Goal: Task Accomplishment & Management: Complete application form

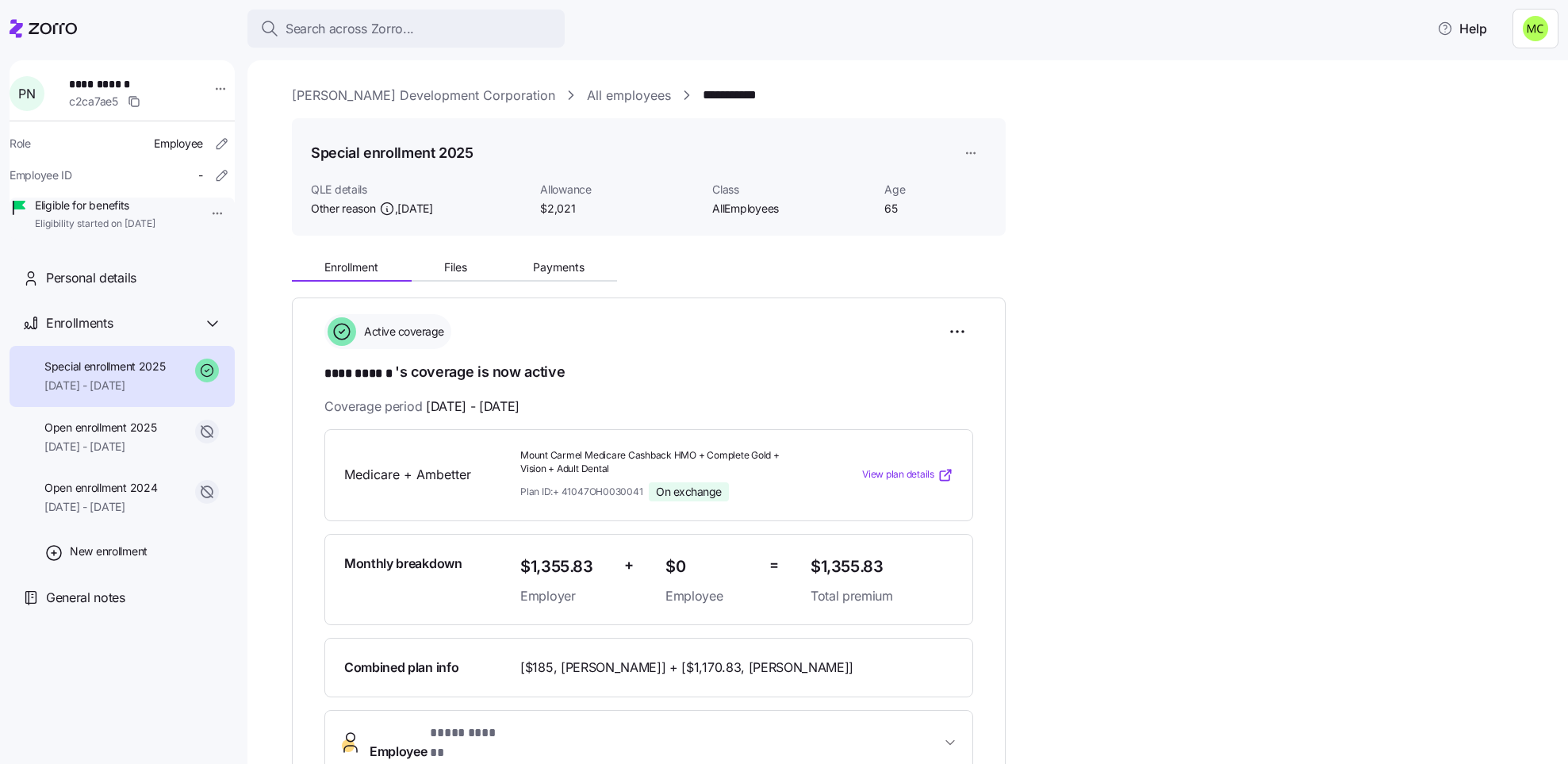
click at [429, 93] on link "[PERSON_NAME] Development Corporation" at bounding box center [424, 95] width 263 height 20
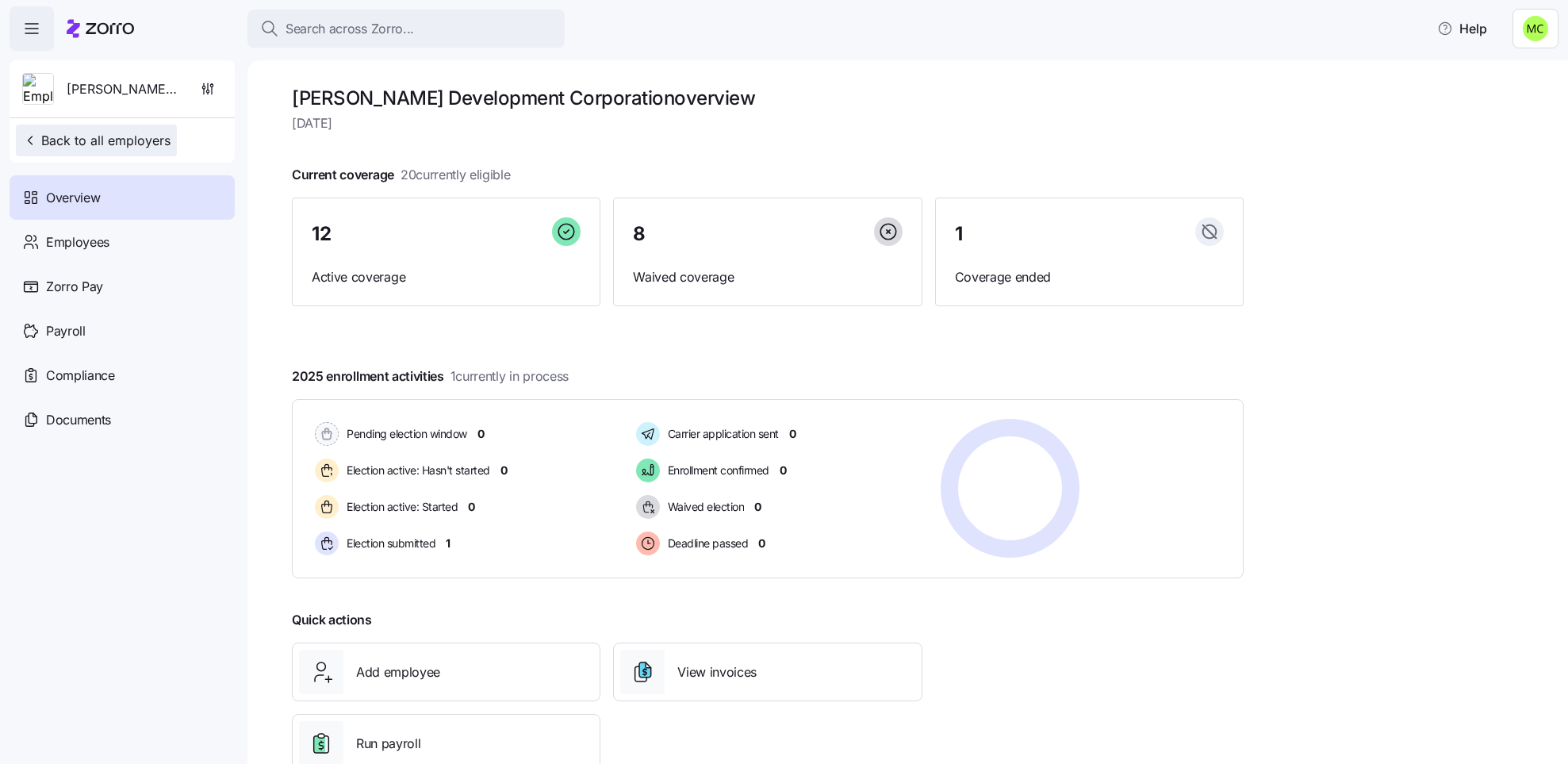
click at [138, 136] on span "Back to all employers" at bounding box center [96, 140] width 148 height 19
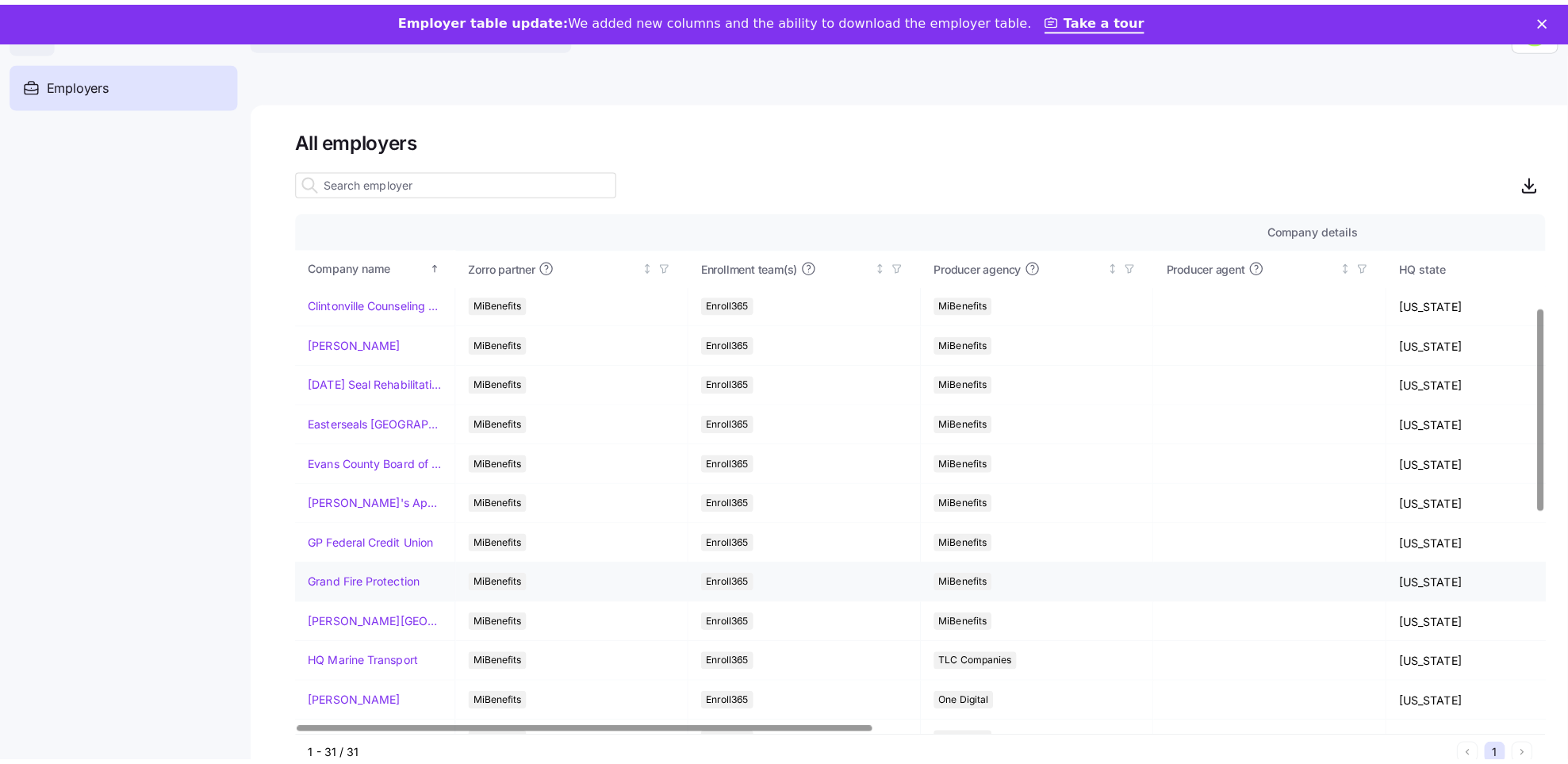
scroll to position [238, 0]
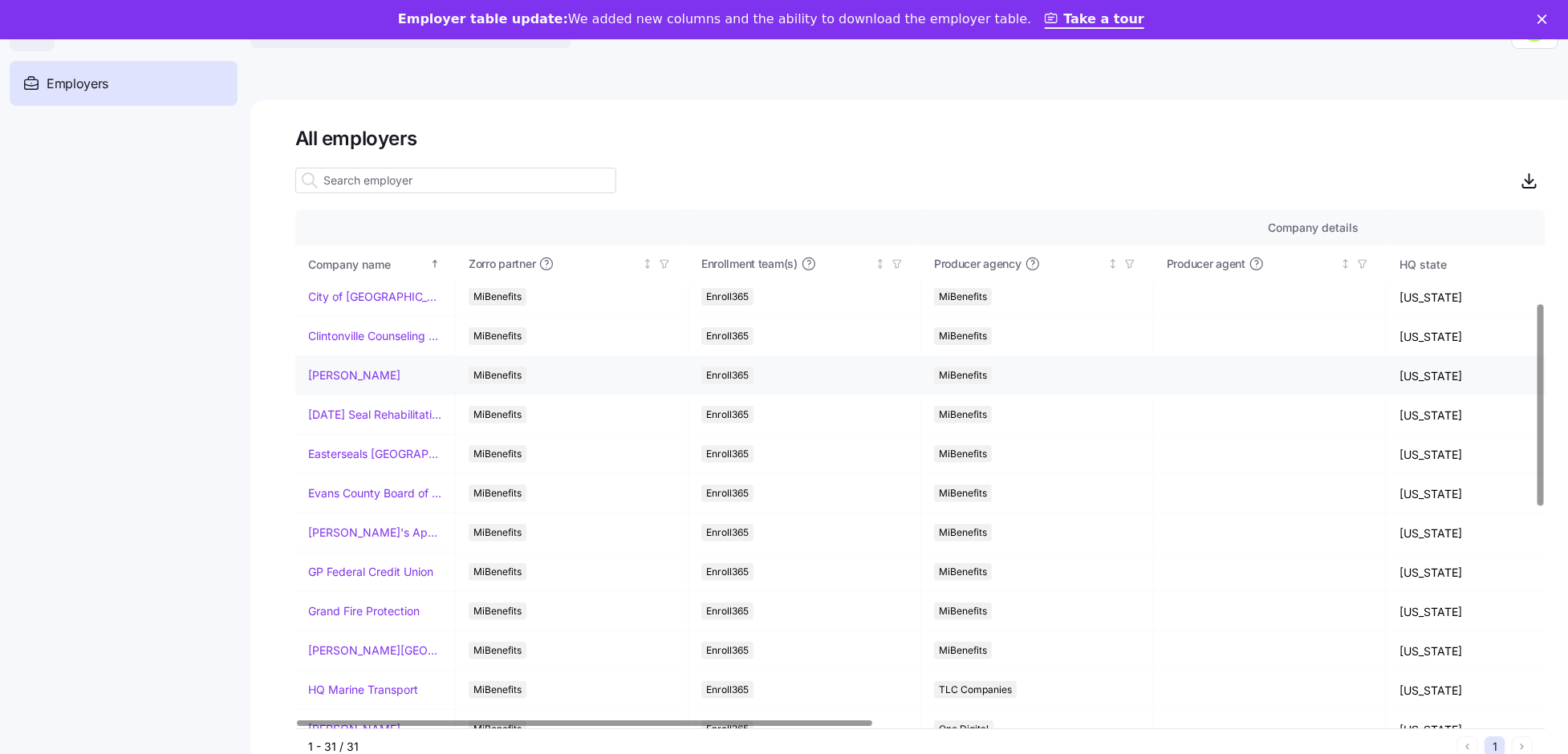
click at [342, 376] on link "[PERSON_NAME]" at bounding box center [354, 375] width 92 height 17
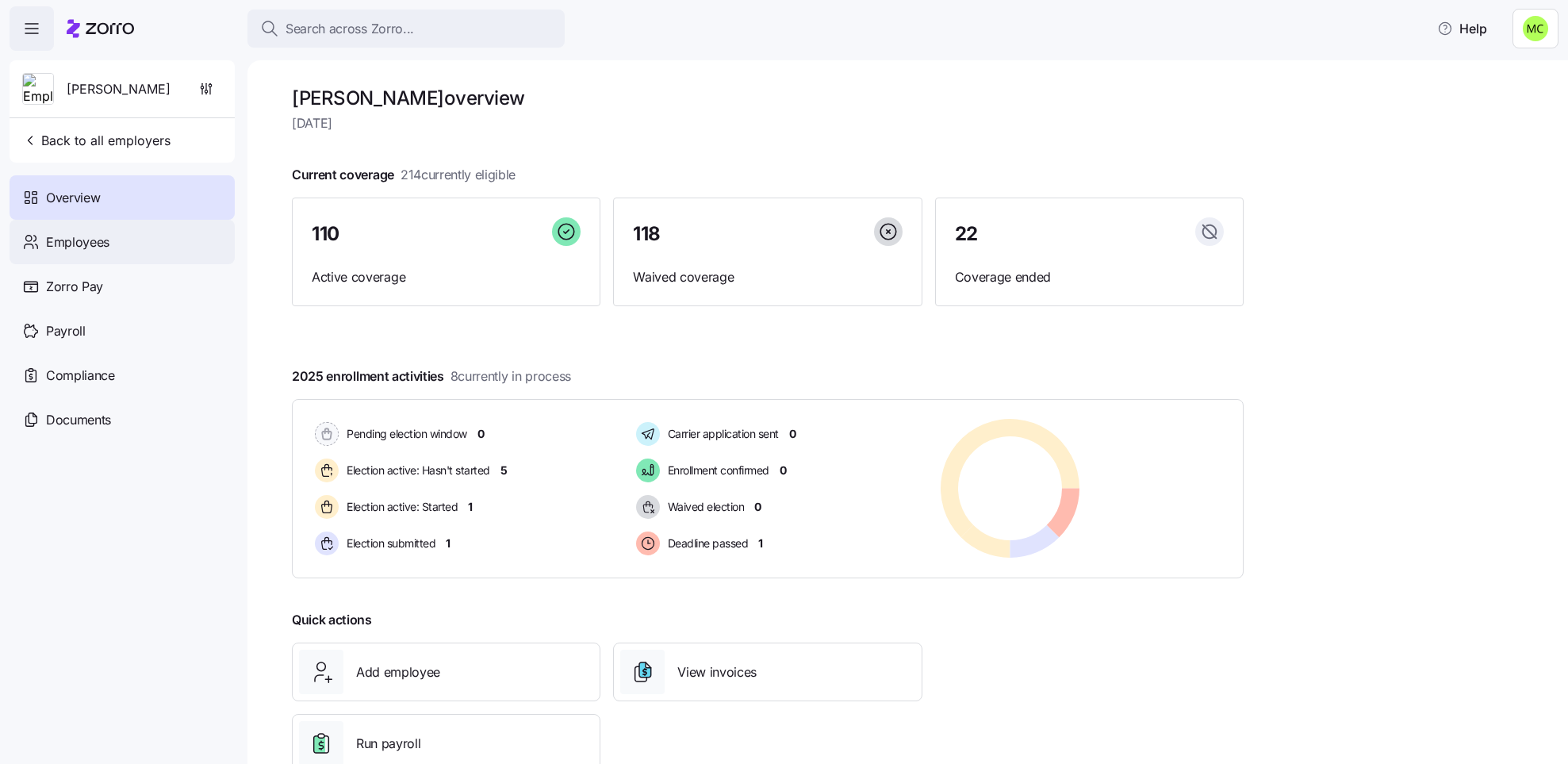
click at [121, 240] on div "Employees" at bounding box center [122, 242] width 225 height 44
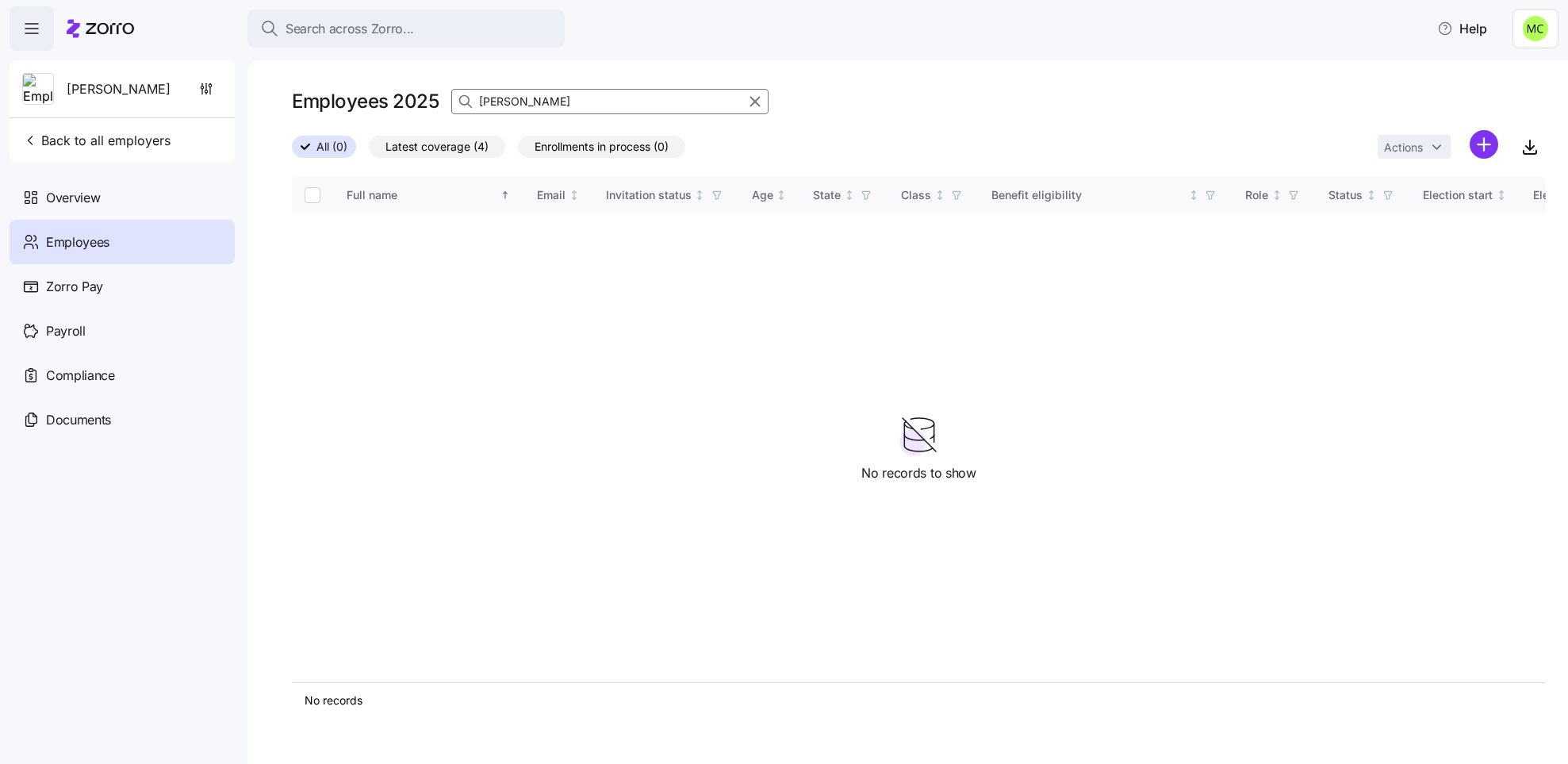
click at [530, 98] on input "[PERSON_NAME]" at bounding box center [610, 101] width 317 height 25
type input "b"
click at [333, 152] on span "All (0)" at bounding box center [331, 146] width 31 height 20
click at [292, 152] on input "All (0)" at bounding box center [292, 152] width 0 height 0
click at [138, 241] on div "Employees" at bounding box center [122, 242] width 225 height 44
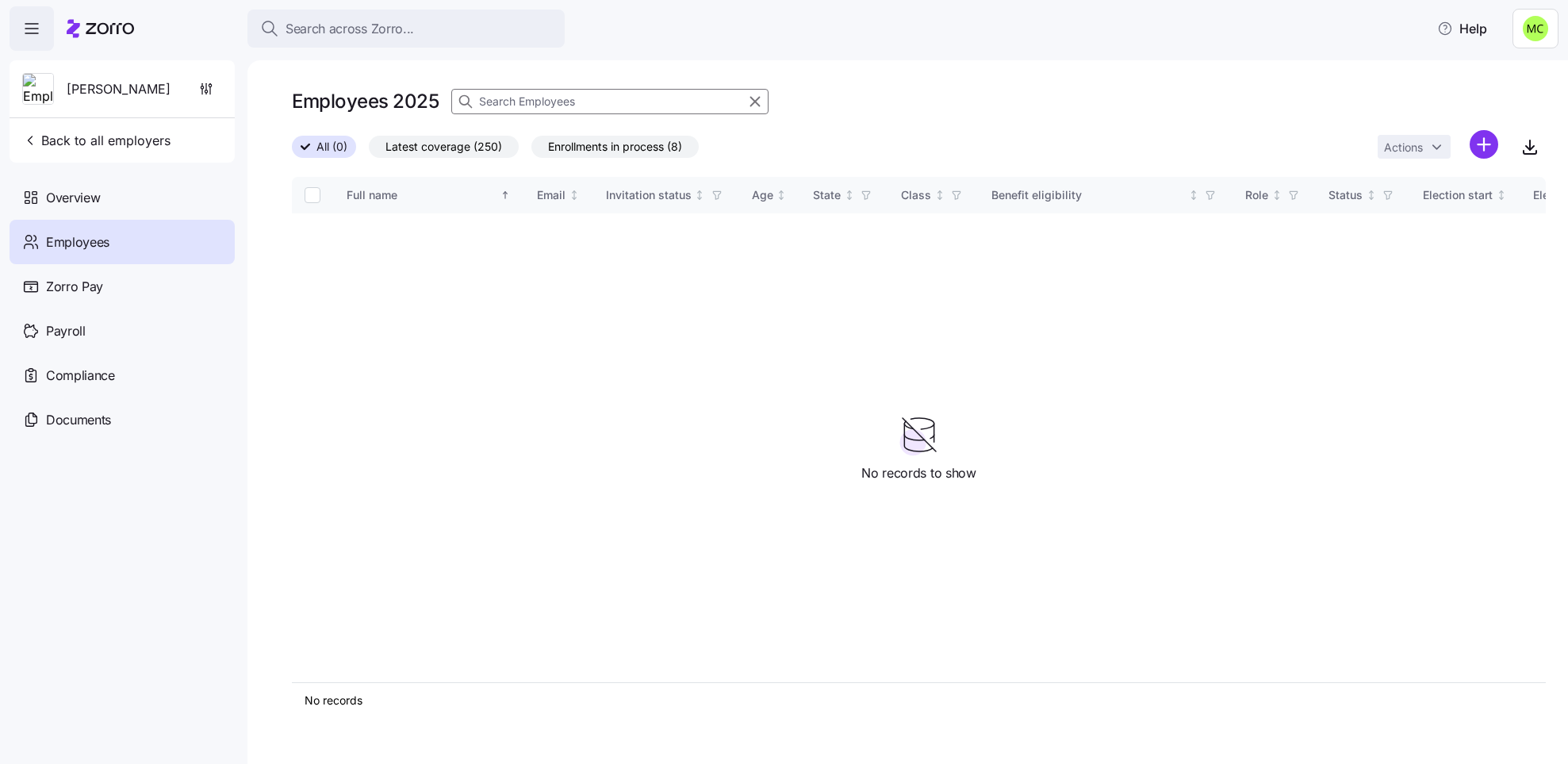
click at [409, 148] on span "Latest coverage (250)" at bounding box center [443, 146] width 116 height 20
click at [369, 151] on input "Latest coverage (250)" at bounding box center [369, 151] width 0 height 0
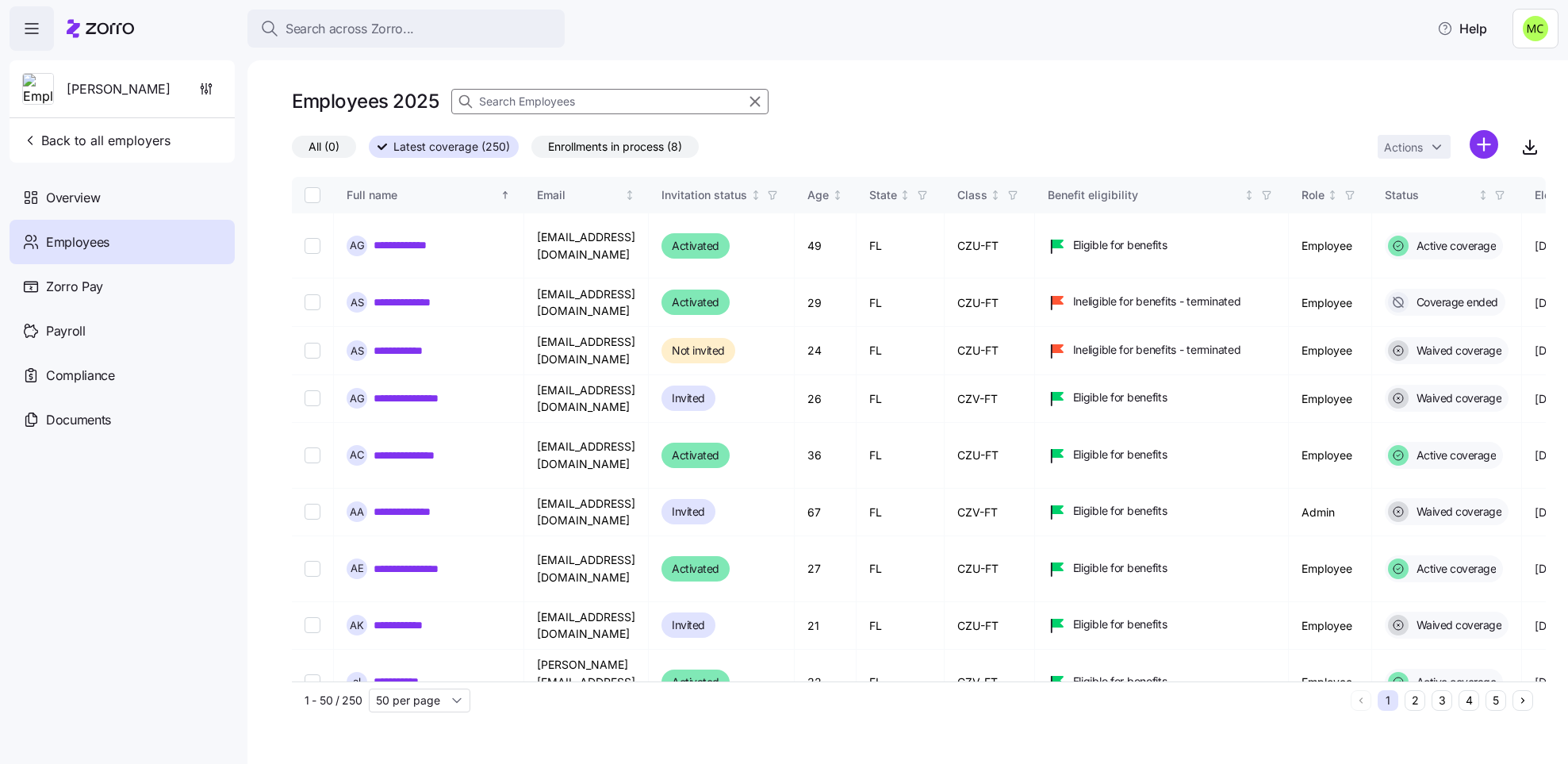
click at [493, 101] on input at bounding box center [610, 101] width 317 height 25
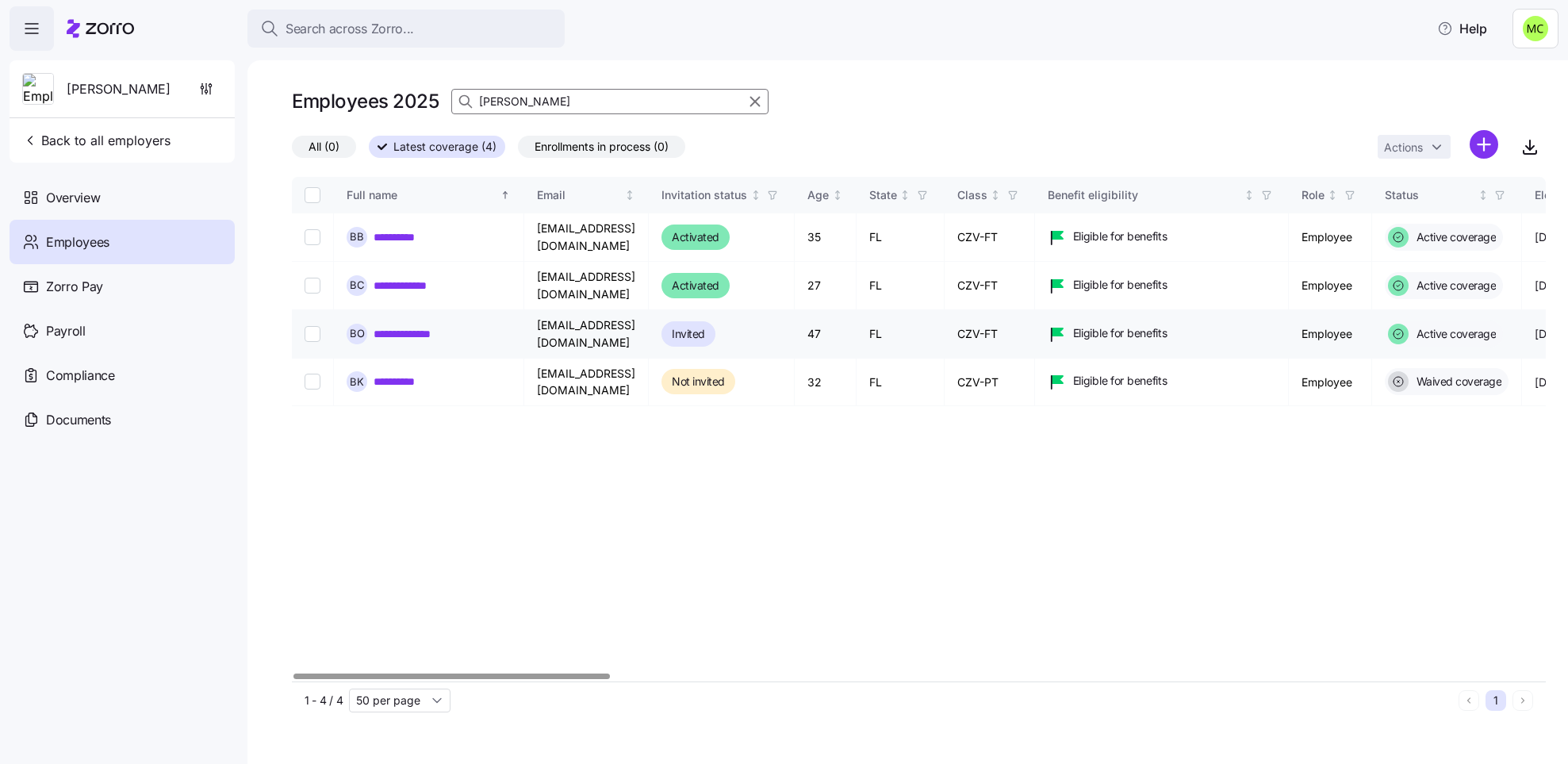
type input "[PERSON_NAME]"
click at [400, 335] on link "**********" at bounding box center [414, 333] width 81 height 16
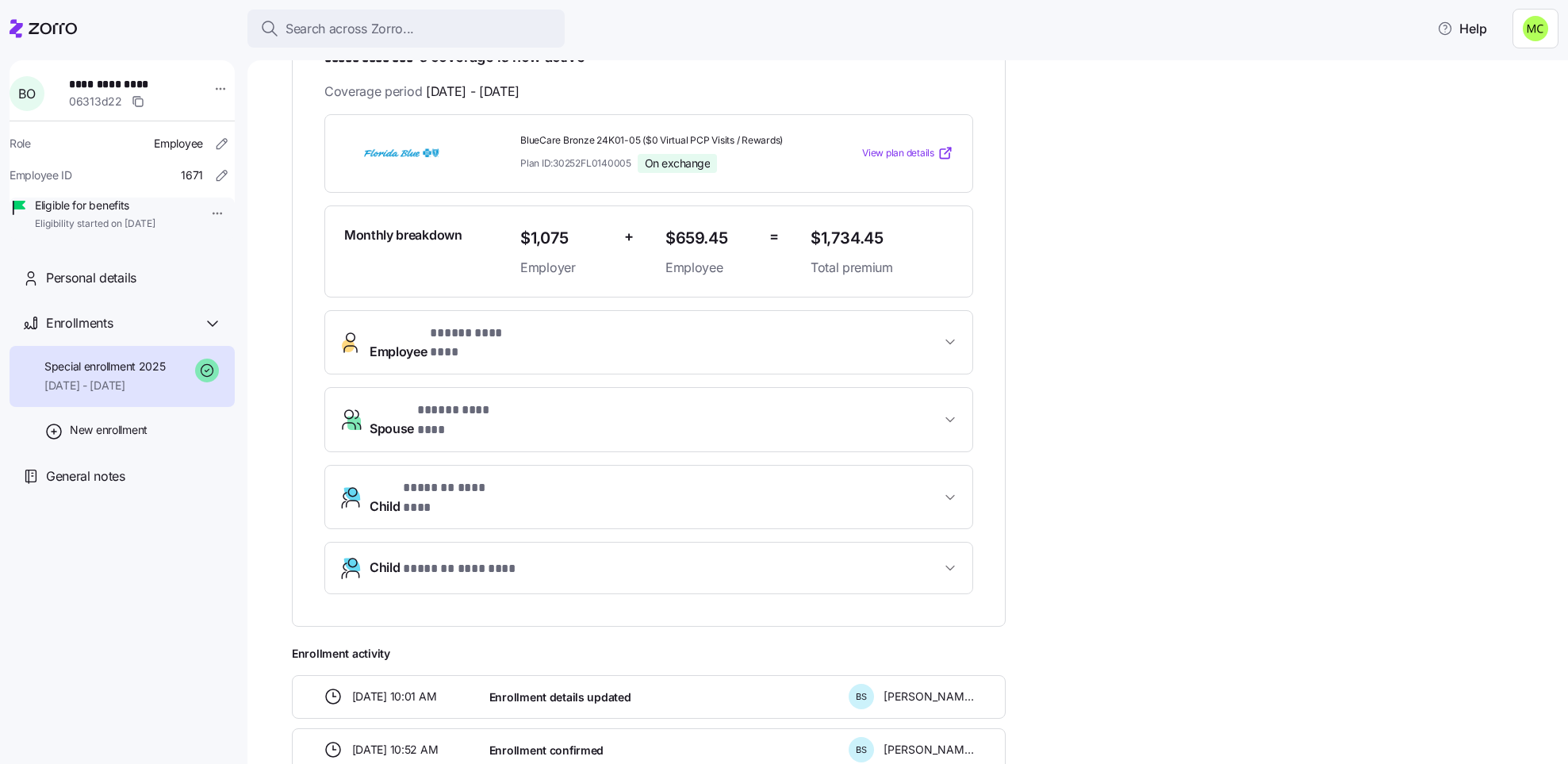
scroll to position [357, 0]
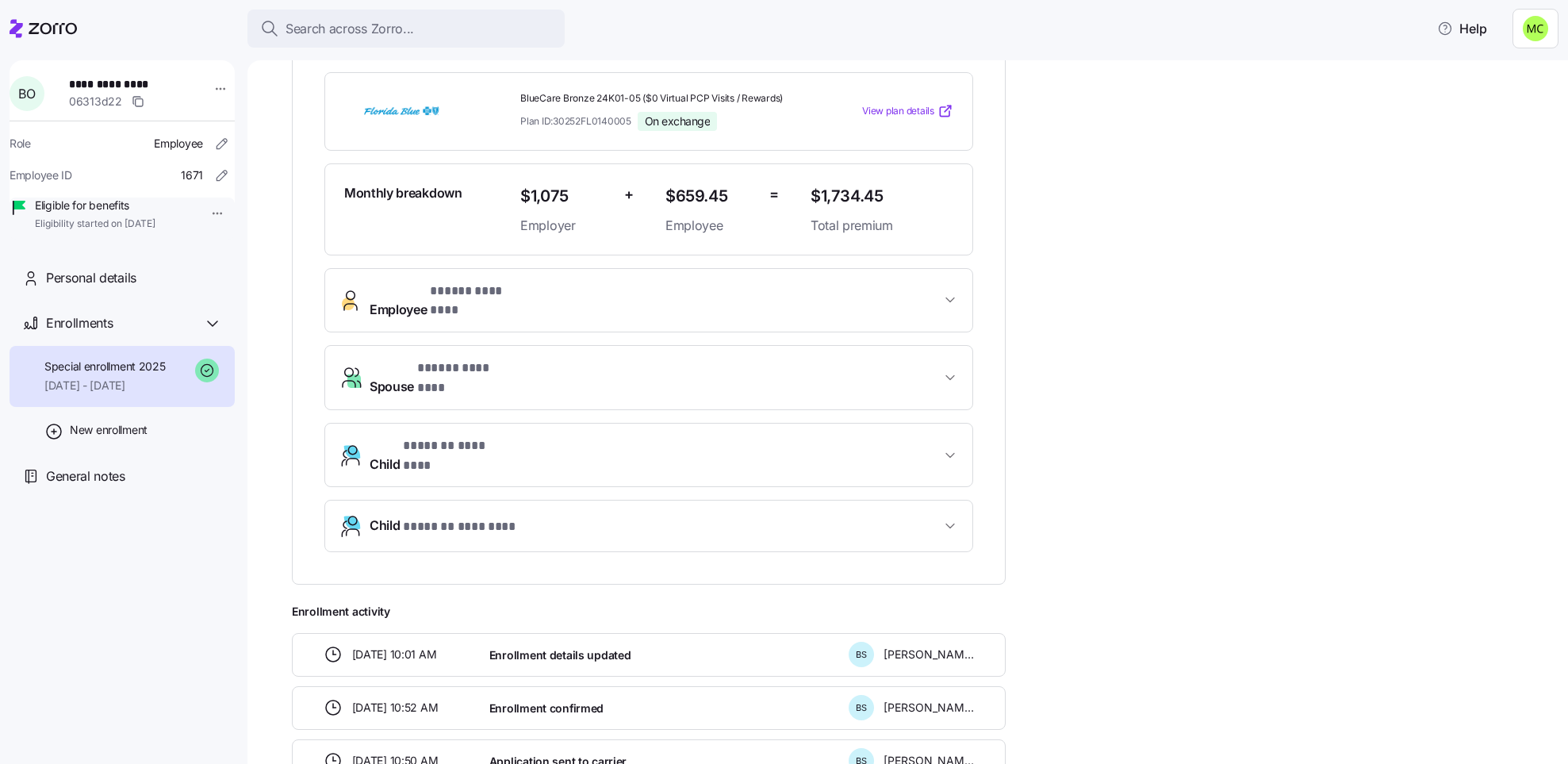
click at [422, 358] on span "* ***** ******** *" at bounding box center [463, 368] width 93 height 20
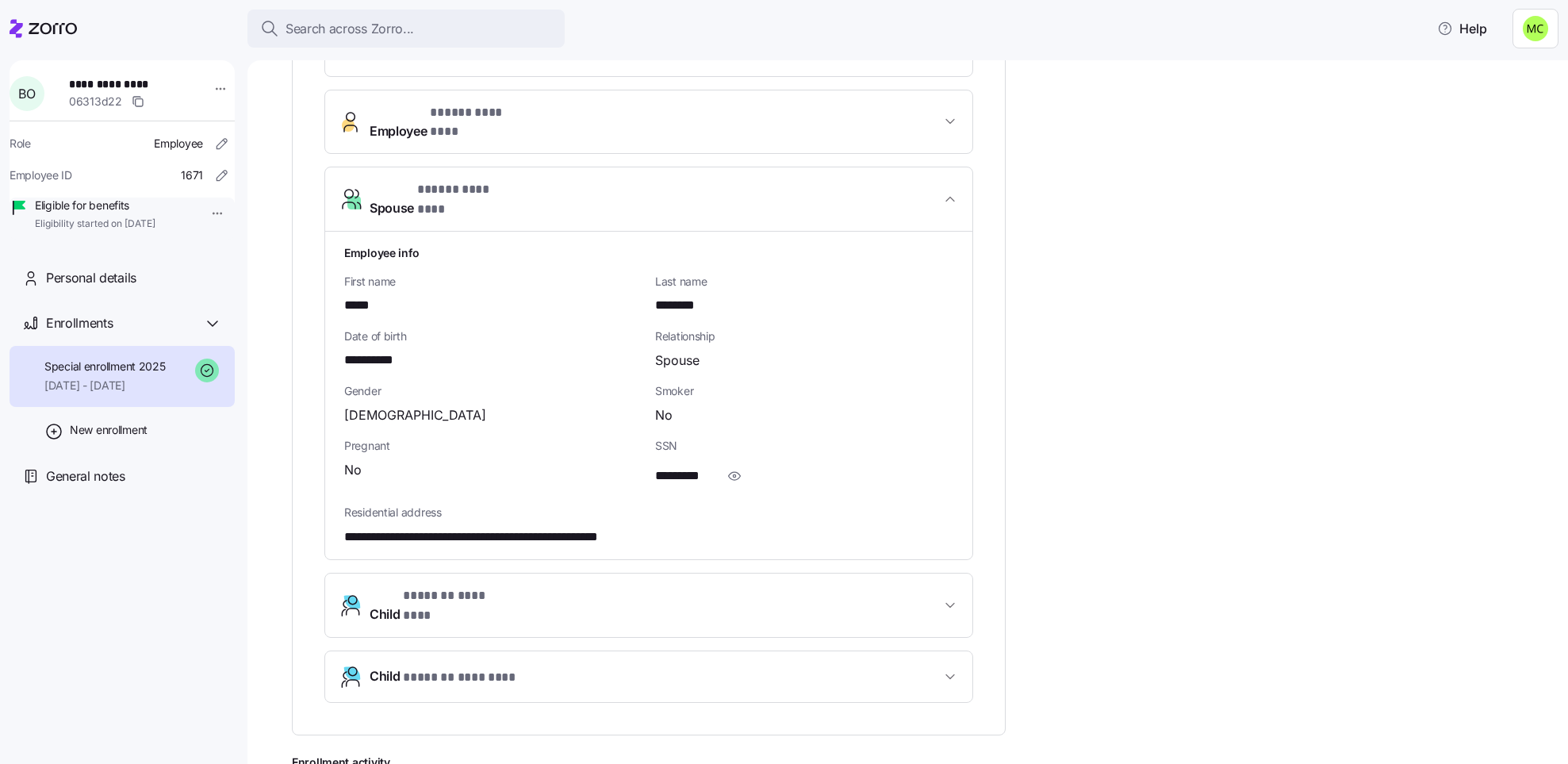
scroll to position [595, 0]
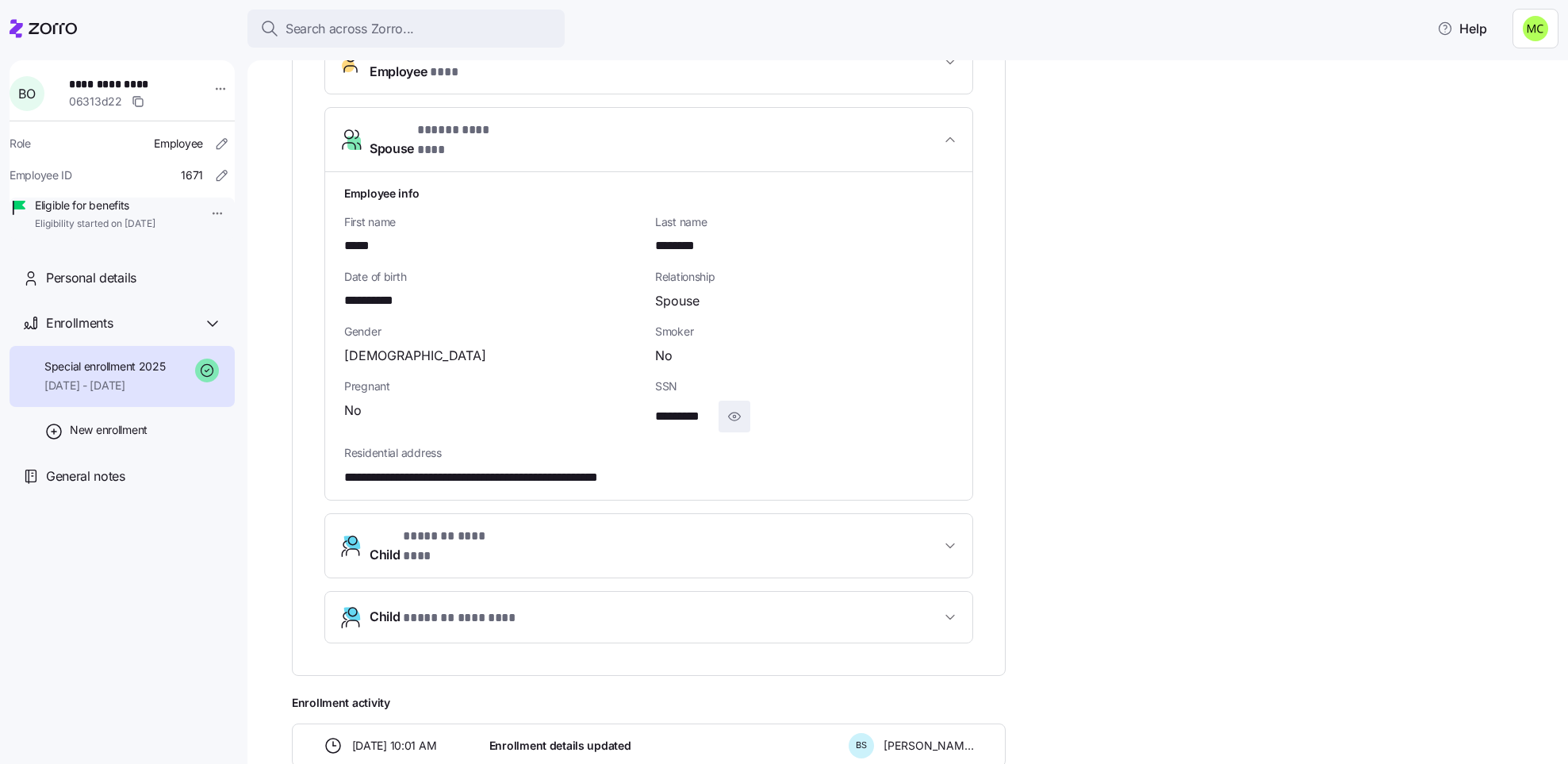
click at [734, 407] on icon "button" at bounding box center [734, 416] width 16 height 19
click at [552, 401] on div "No" at bounding box center [493, 410] width 298 height 20
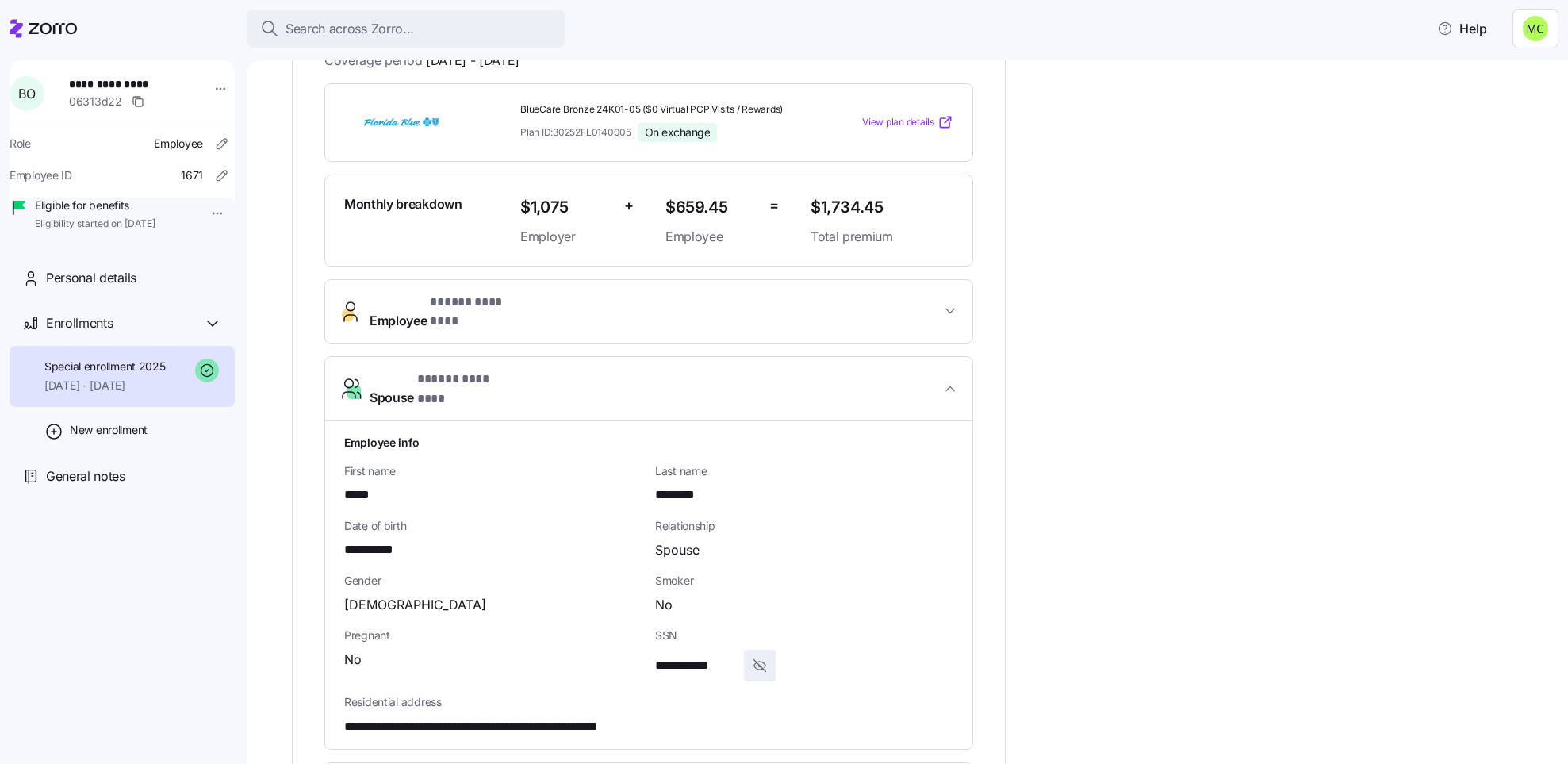
scroll to position [227, 0]
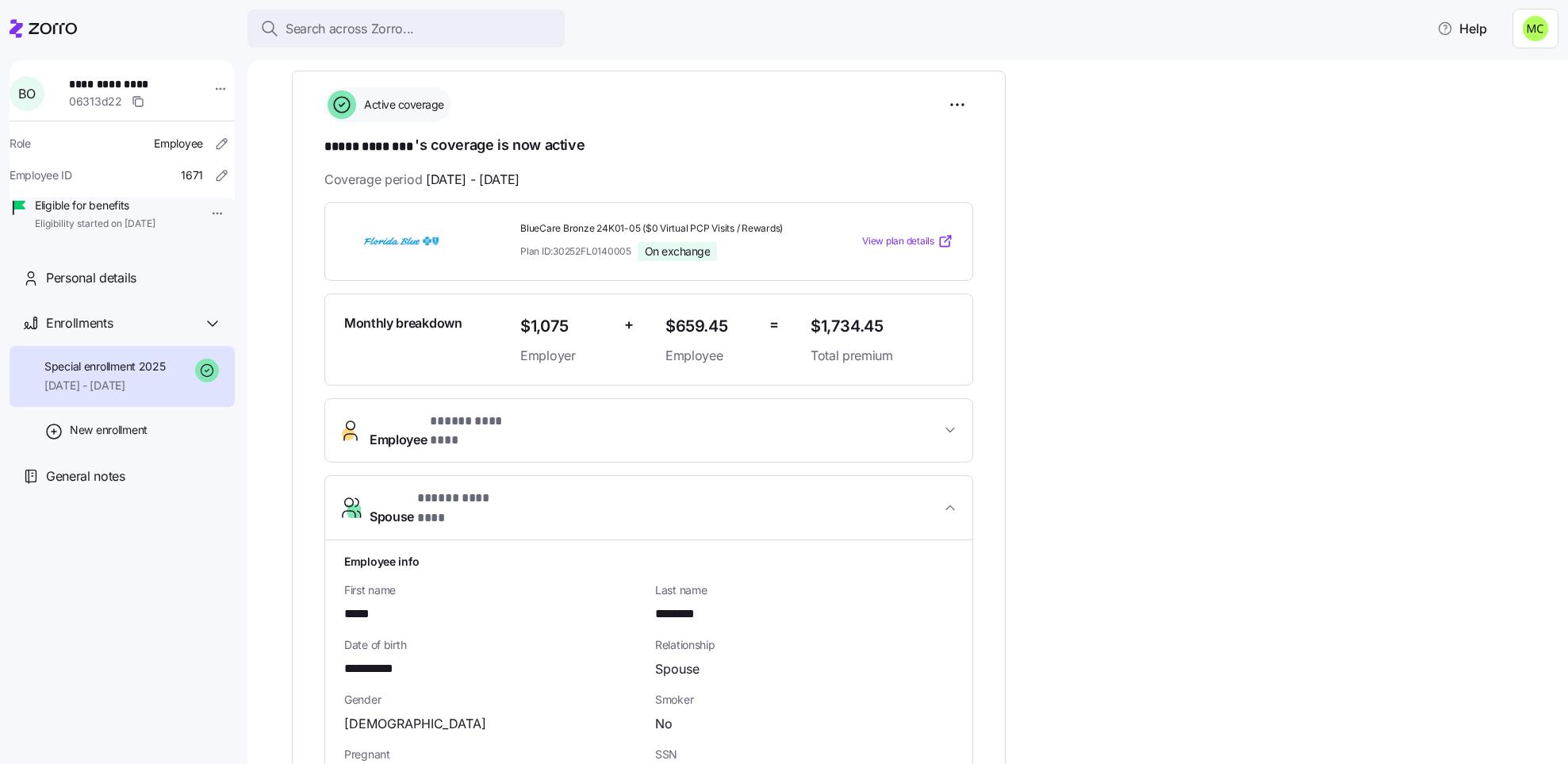
click at [631, 259] on div "Plan ID: 30252FL0140005 On exchange" at bounding box center [658, 252] width 278 height 19
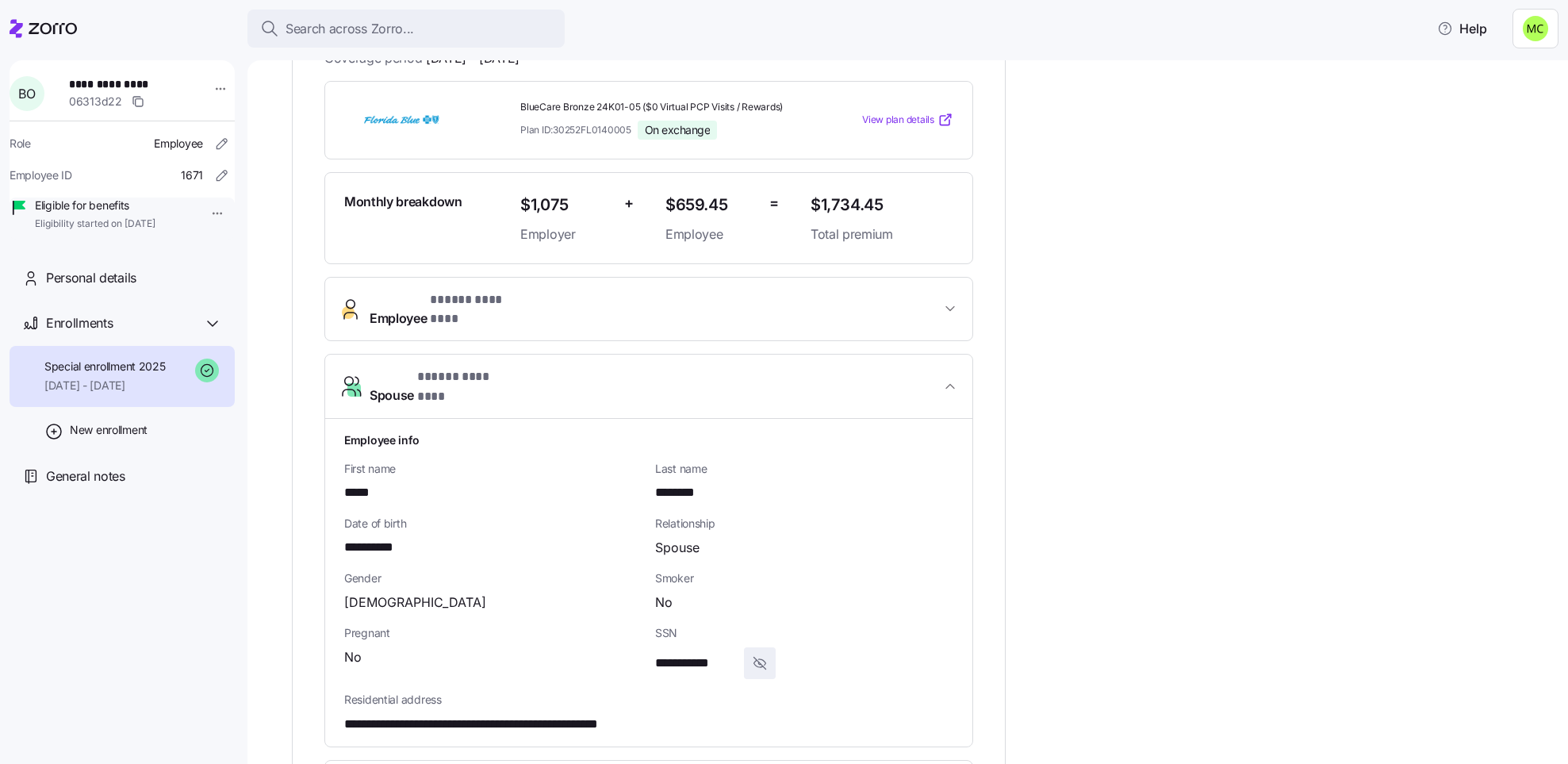
scroll to position [346, 0]
click at [665, 288] on button "Employee * ***** ******** *" at bounding box center [649, 311] width 648 height 63
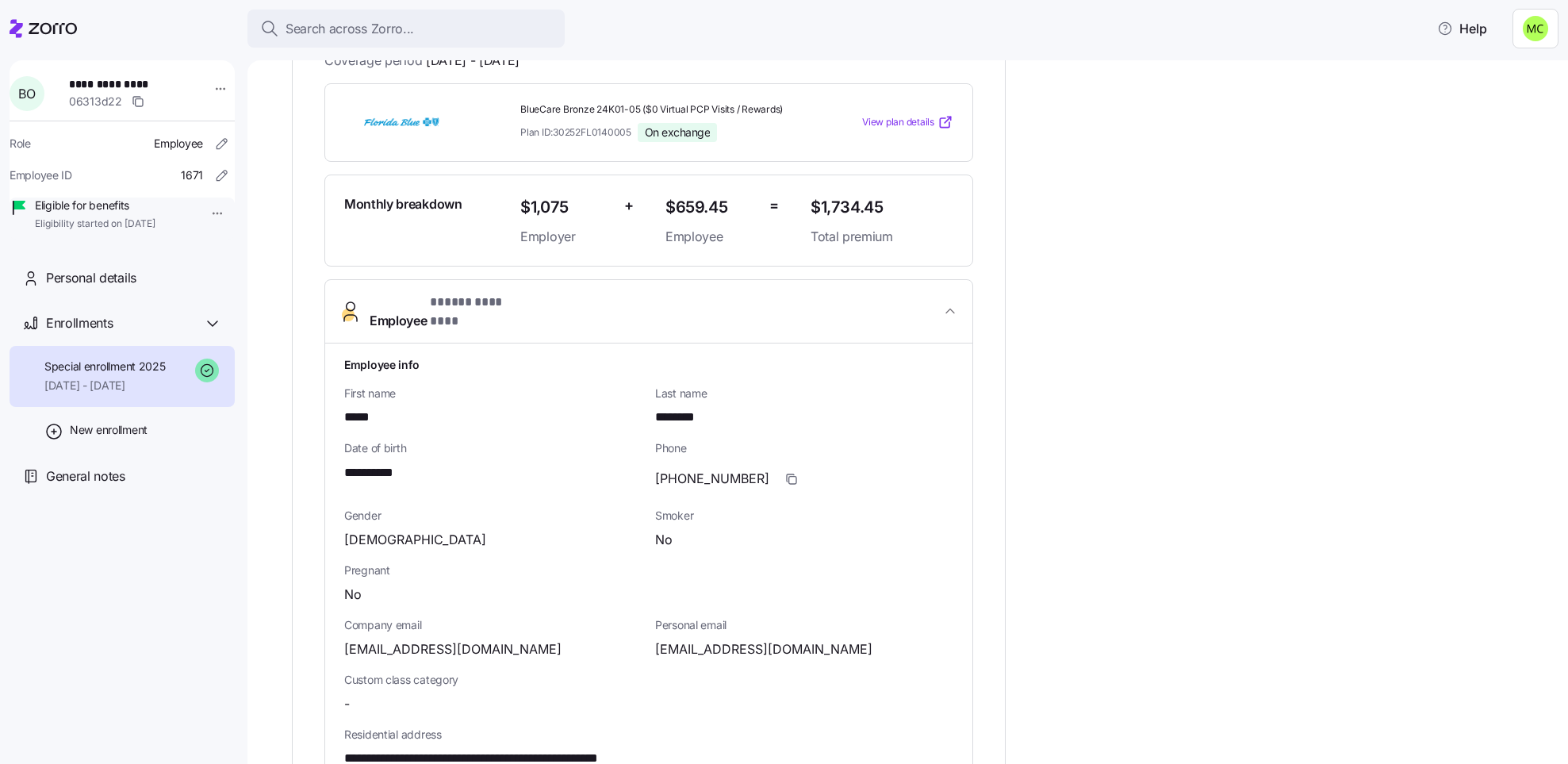
click at [745, 469] on span "[PHONE_NUMBER]" at bounding box center [712, 479] width 114 height 20
drag, startPoint x: 746, startPoint y: 462, endPoint x: 655, endPoint y: 467, distance: 91.1
click at [655, 469] on span "[PHONE_NUMBER]" at bounding box center [712, 479] width 114 height 20
click at [693, 469] on span "[PHONE_NUMBER]" at bounding box center [712, 479] width 114 height 20
drag, startPoint x: 683, startPoint y: 462, endPoint x: 749, endPoint y: 480, distance: 68.4
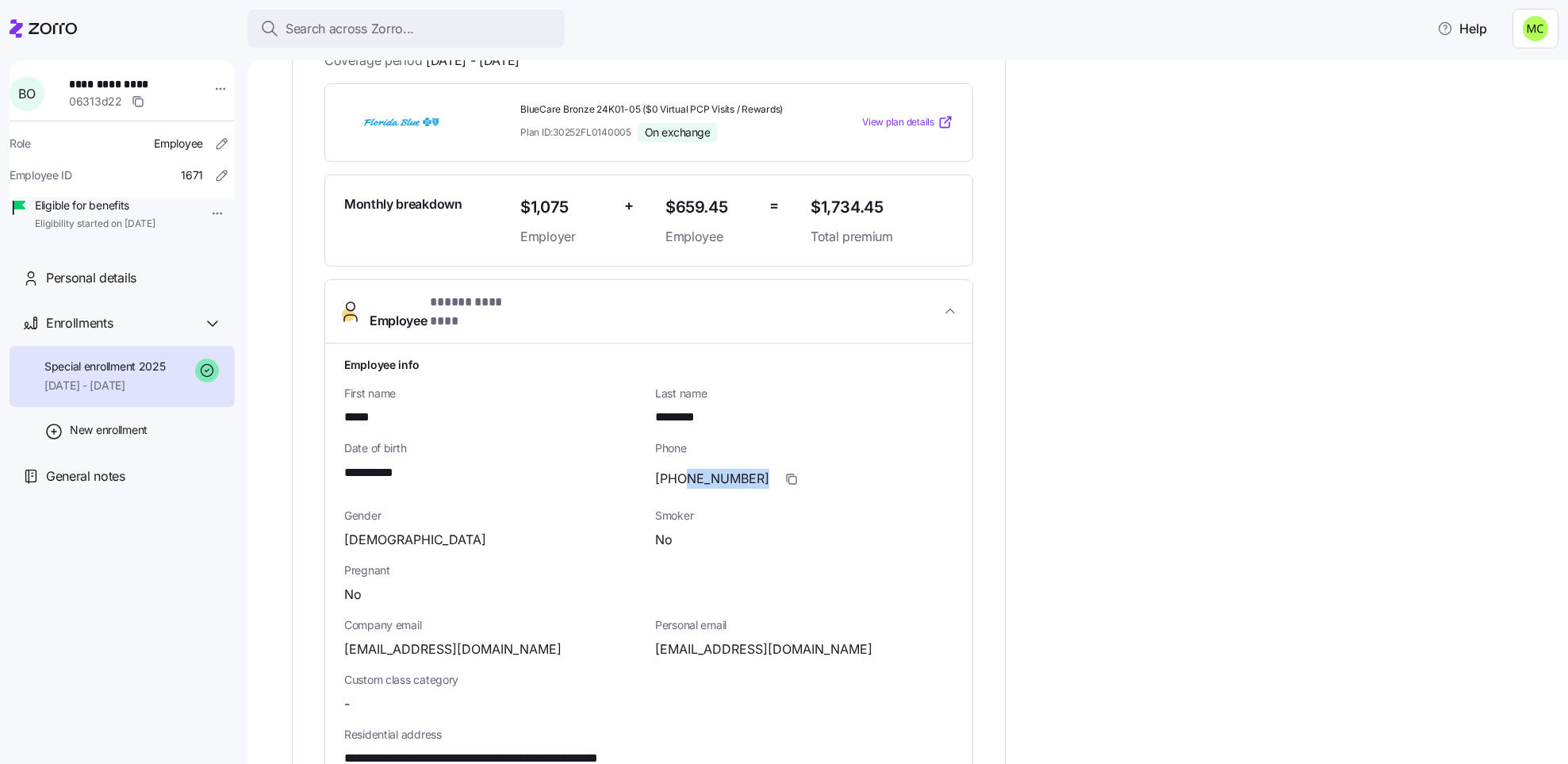
click at [749, 480] on div "[PHONE_NUMBER]" at bounding box center [804, 479] width 298 height 32
drag, startPoint x: 747, startPoint y: 459, endPoint x: 651, endPoint y: 464, distance: 96.1
click at [651, 464] on div "Phone (407)668-6228" at bounding box center [804, 467] width 311 height 66
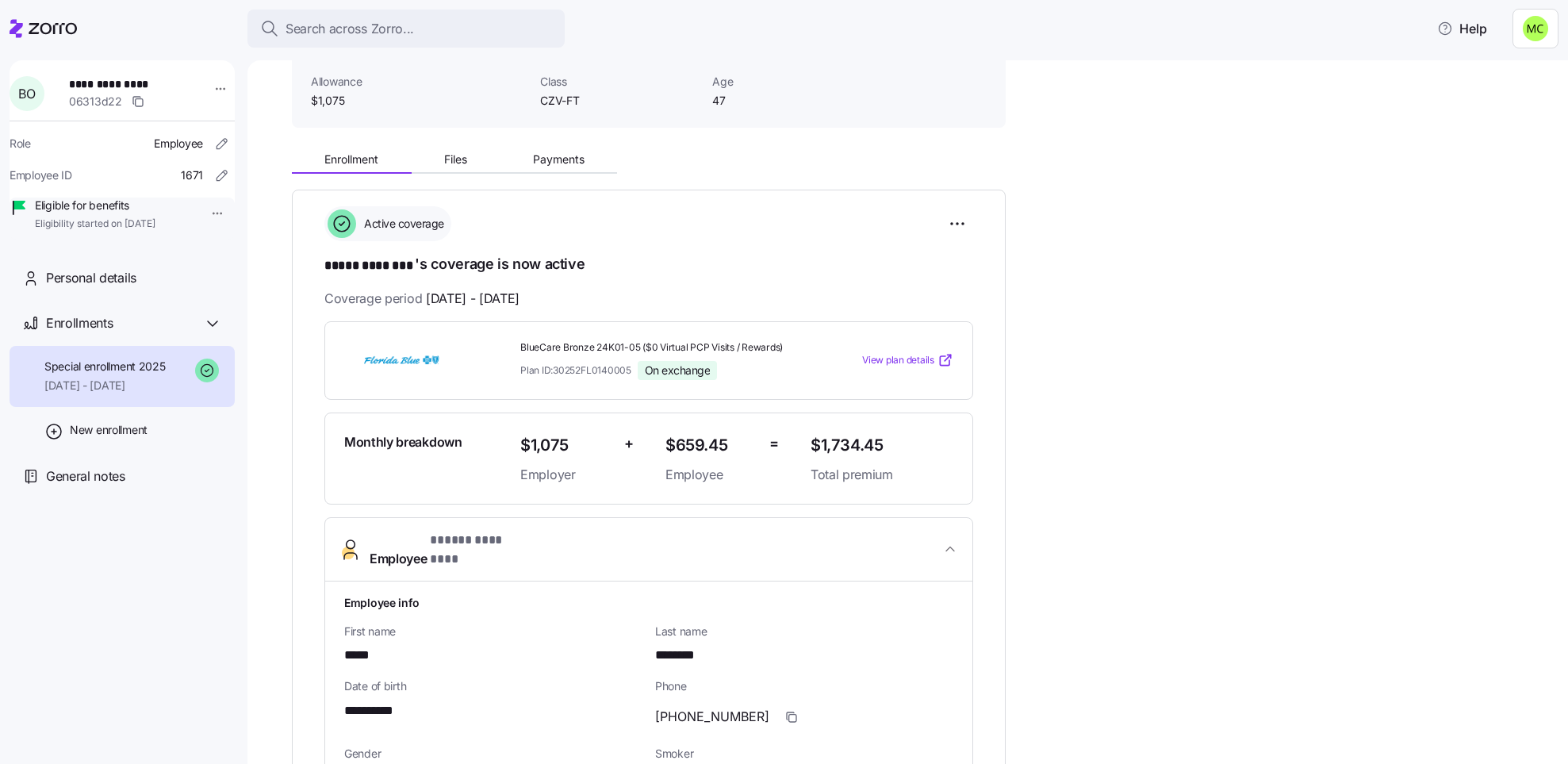
scroll to position [0, 0]
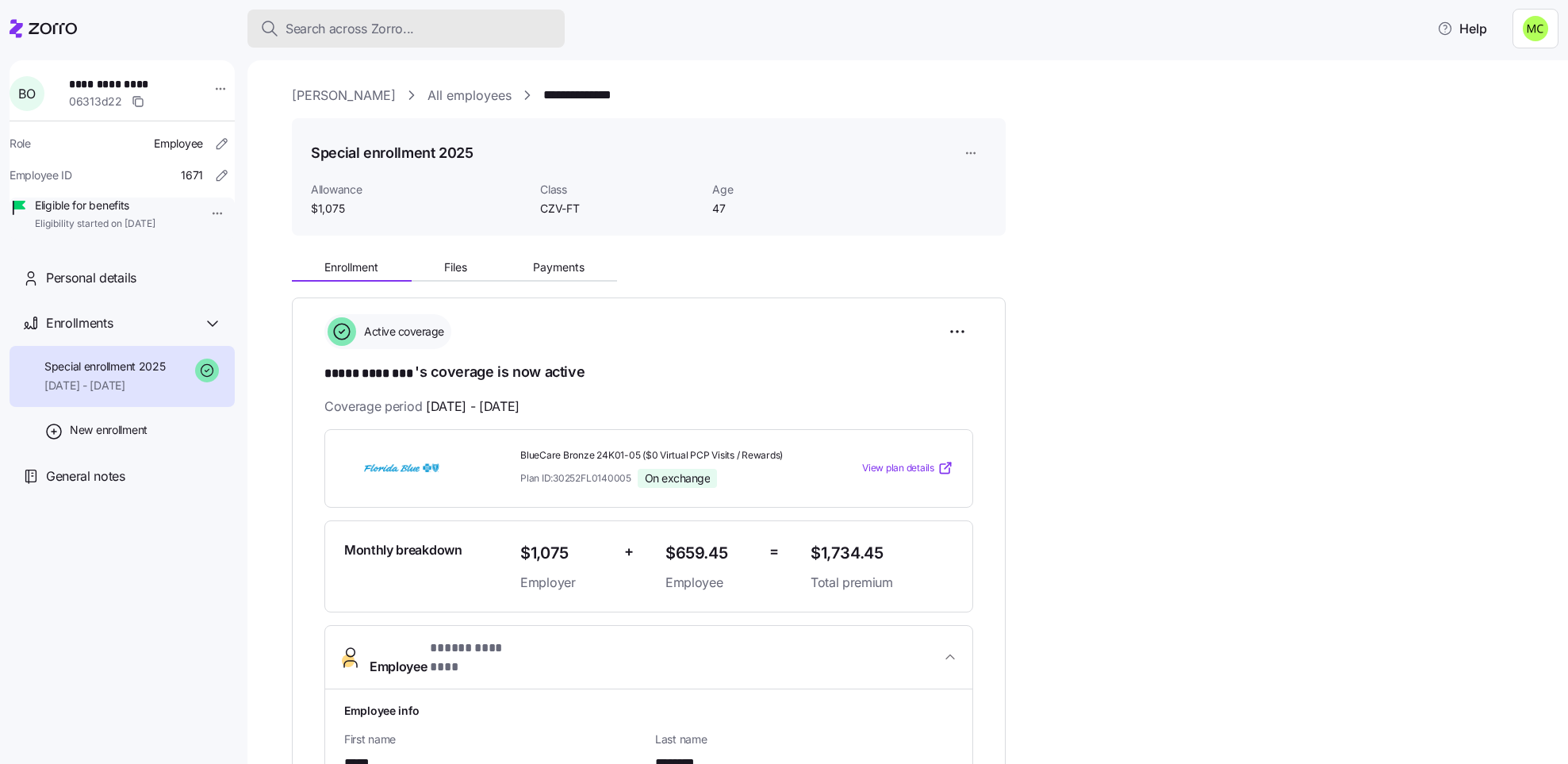
click at [338, 29] on span "Search across Zorro..." at bounding box center [350, 29] width 129 height 20
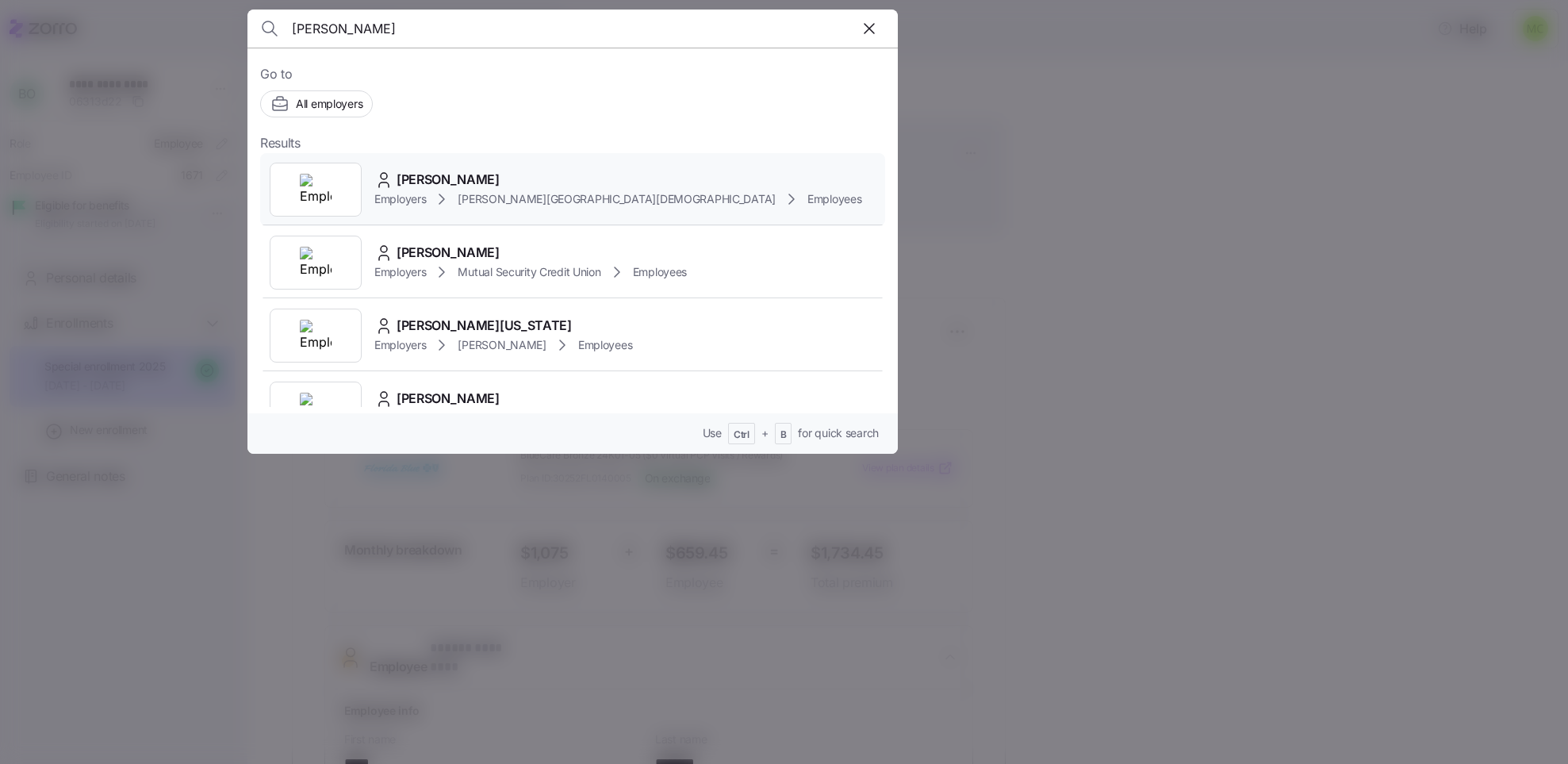
type input "georgeta"
click at [480, 181] on span "GEORGETA STANESCU" at bounding box center [448, 180] width 103 height 20
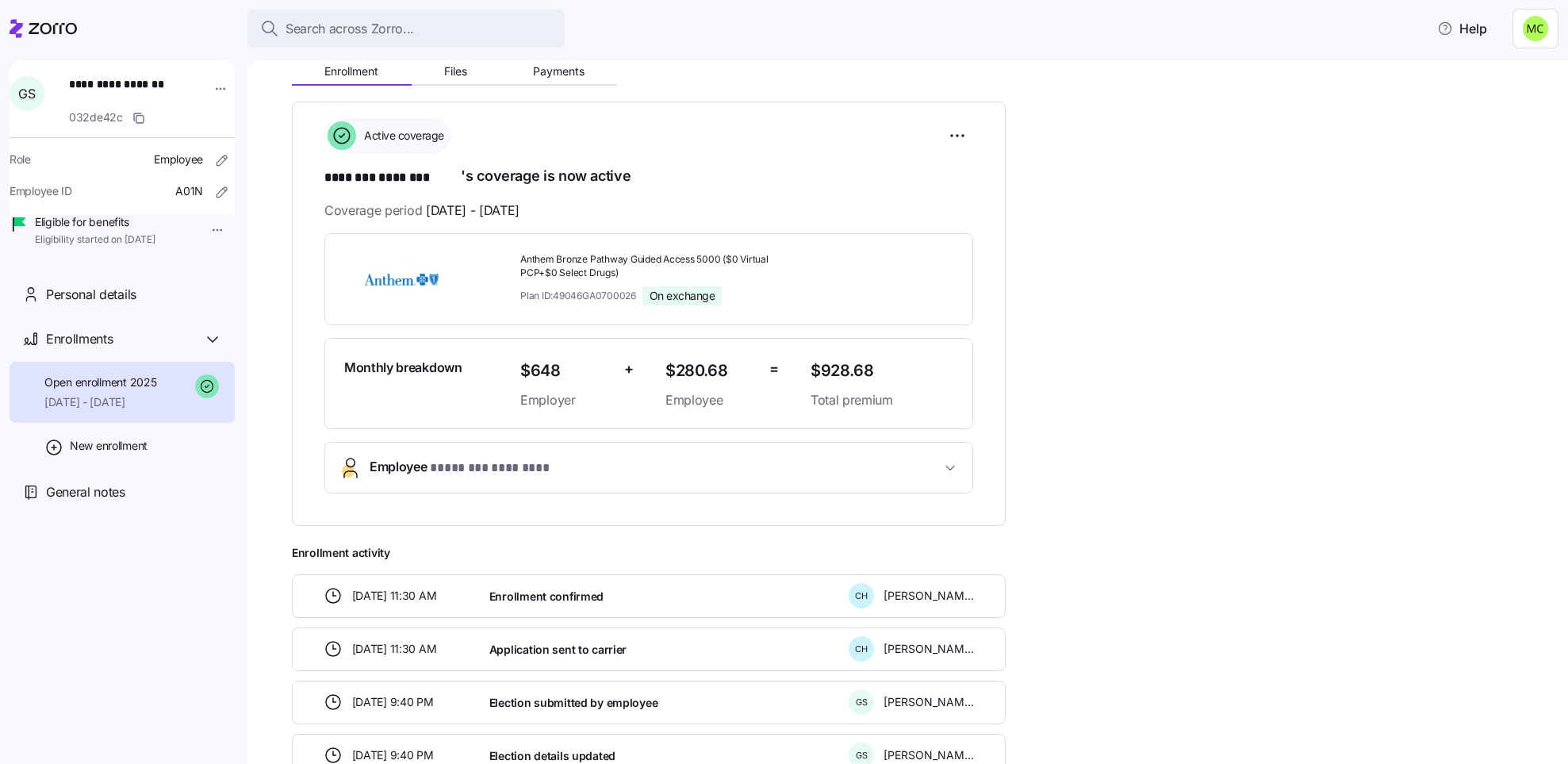
scroll to position [238, 0]
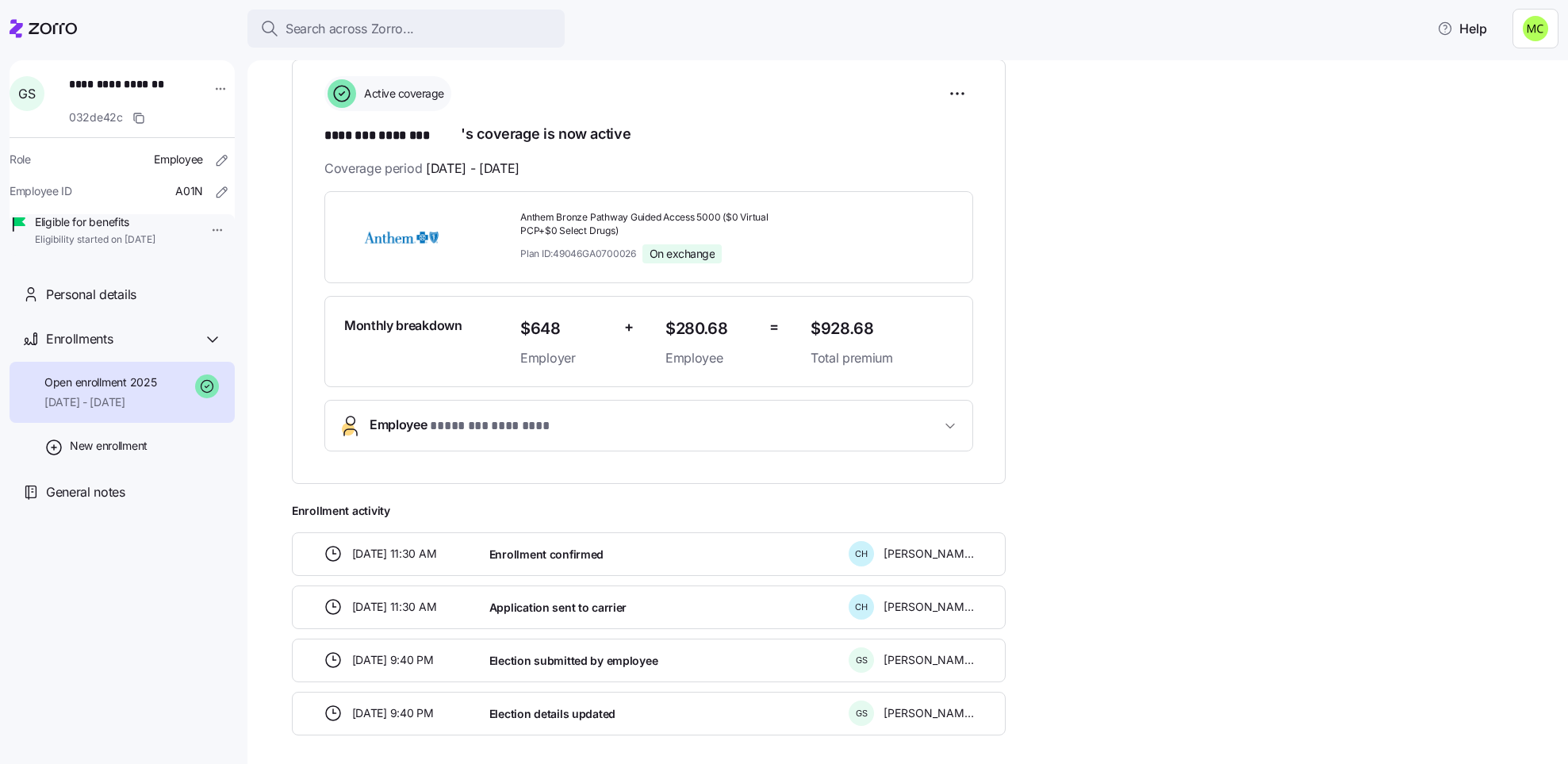
click at [598, 434] on span "Employee * ******** ******** *" at bounding box center [655, 426] width 571 height 21
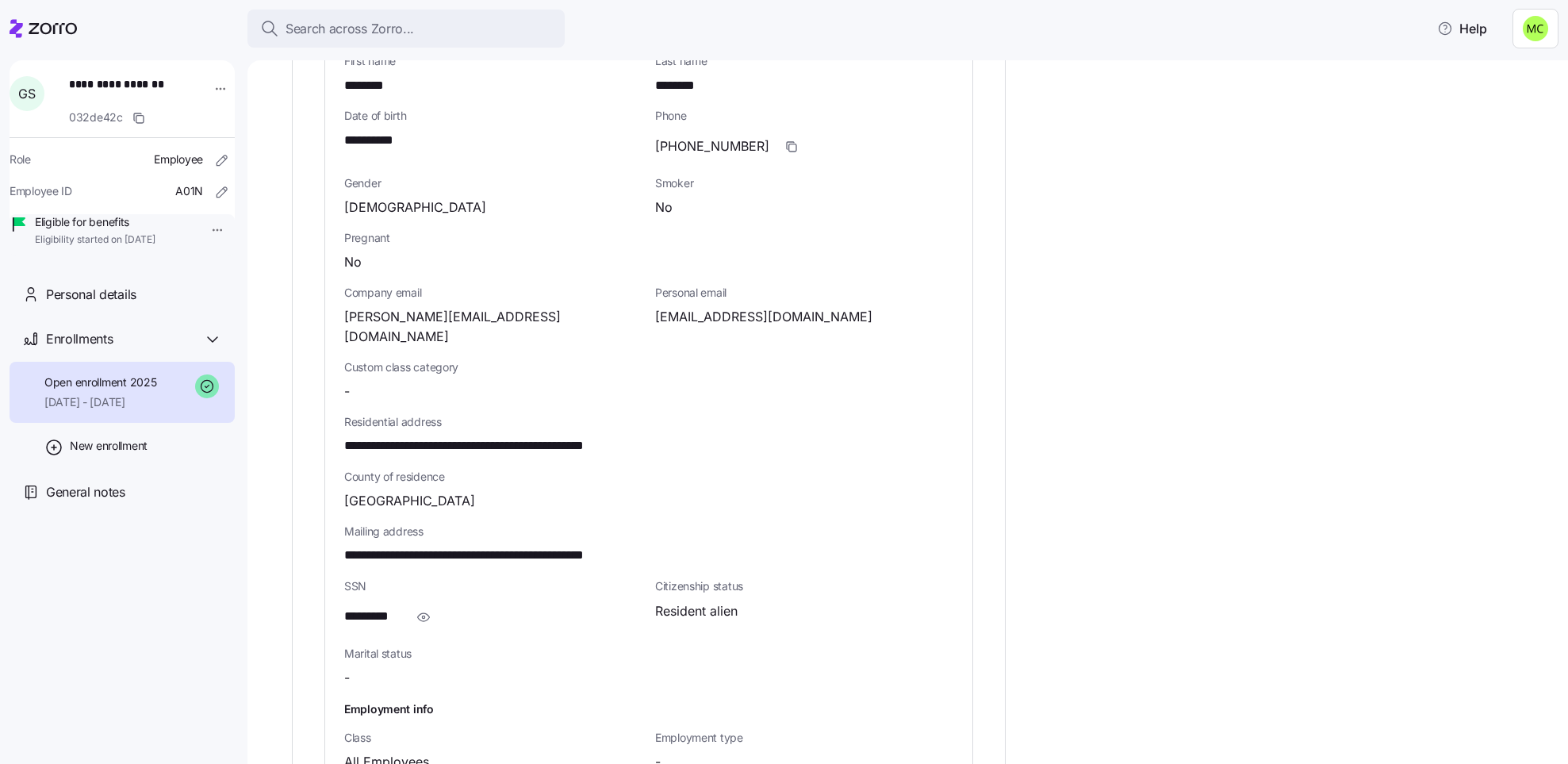
scroll to position [714, 0]
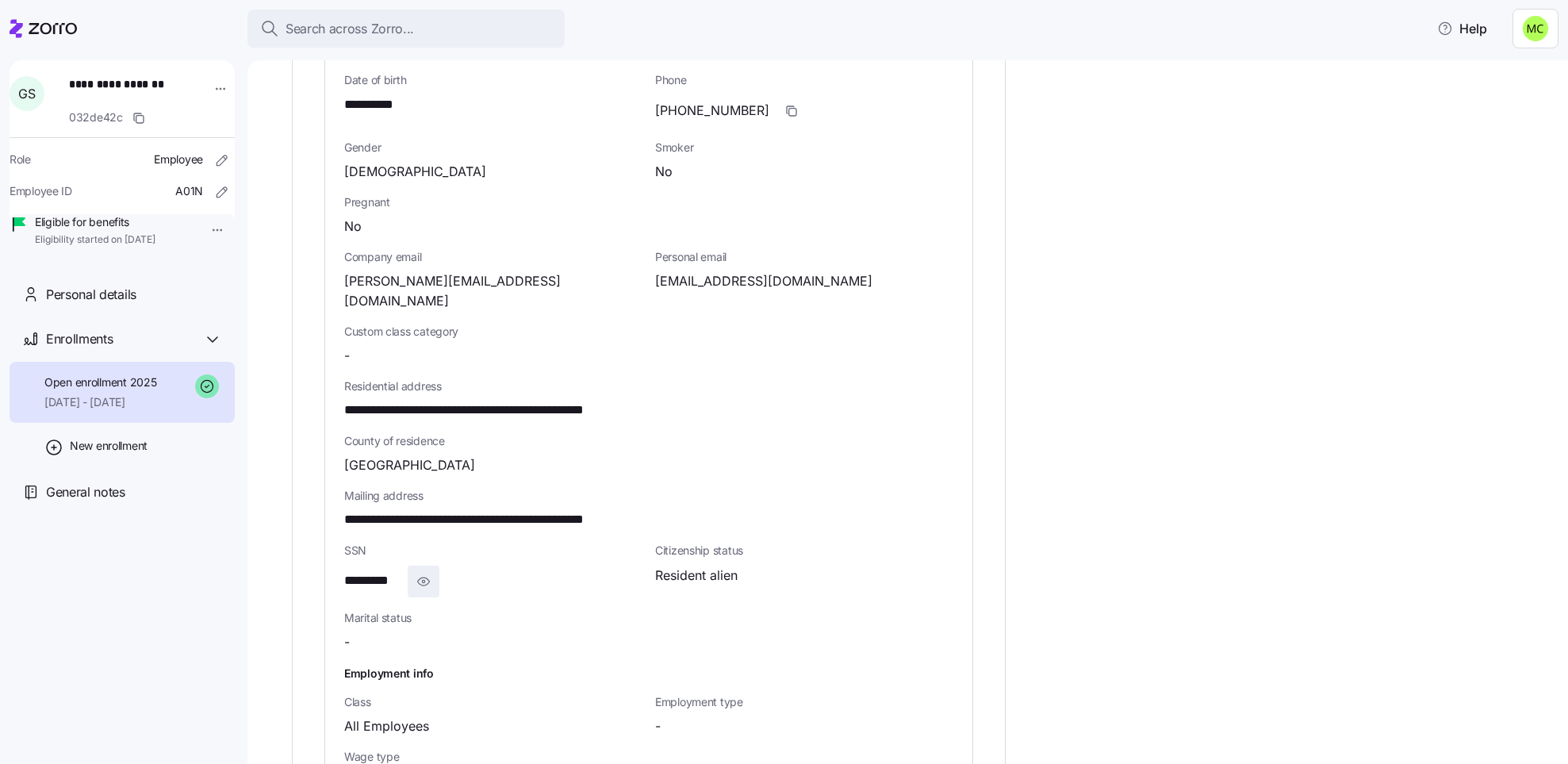
click at [427, 572] on icon "button" at bounding box center [424, 581] width 16 height 19
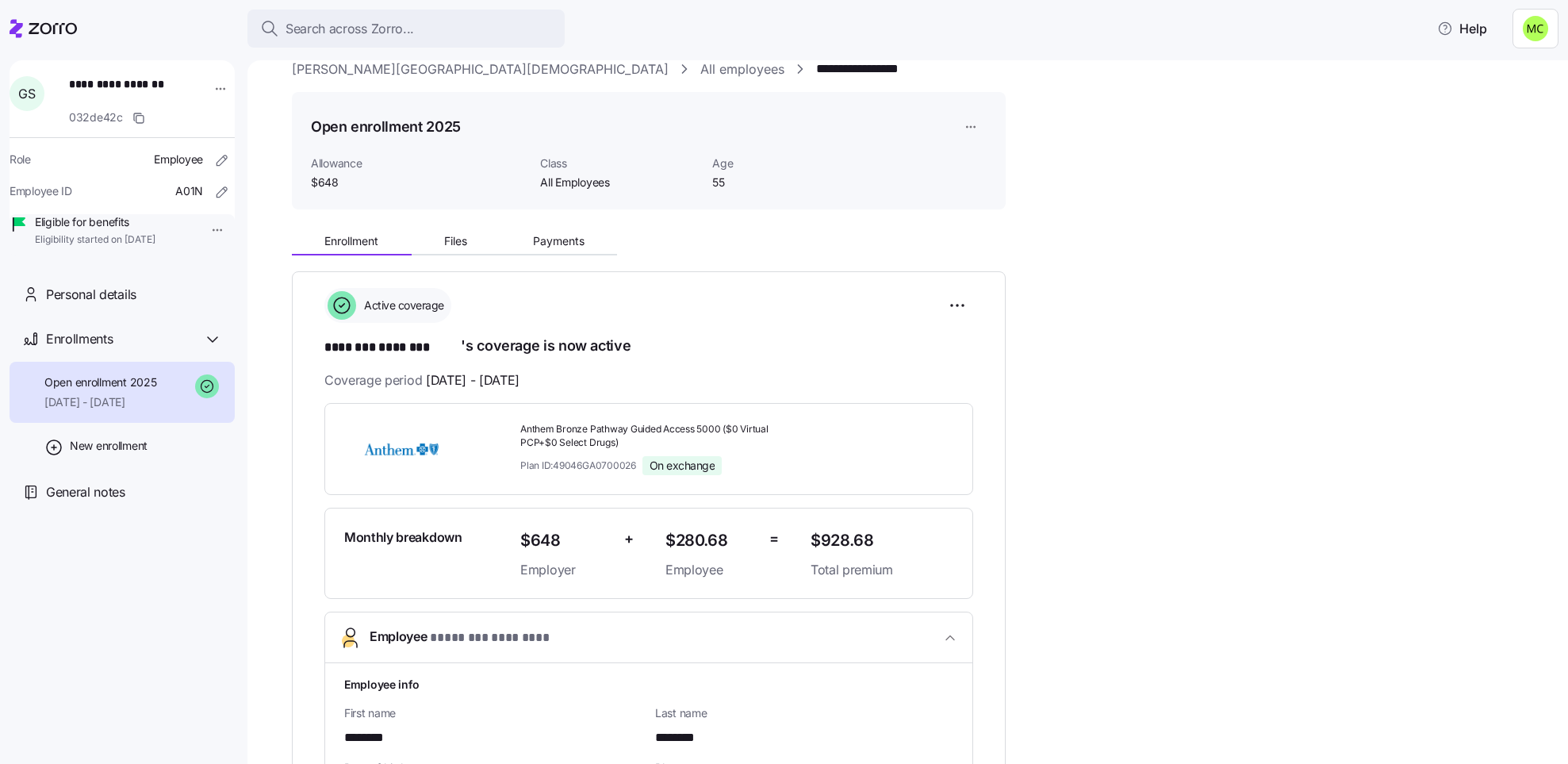
scroll to position [0, 0]
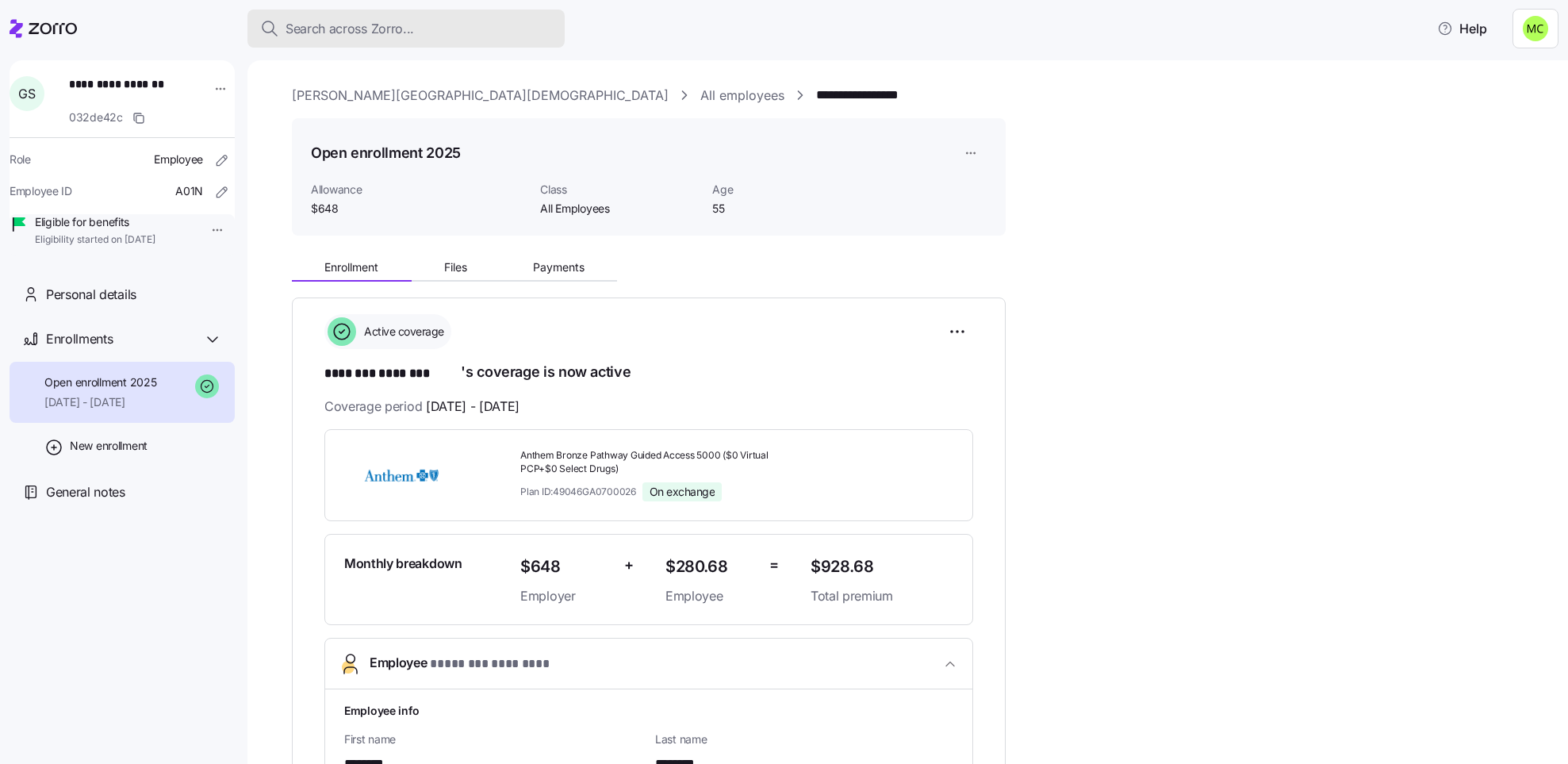
click at [383, 30] on span "Search across Zorro..." at bounding box center [350, 29] width 129 height 20
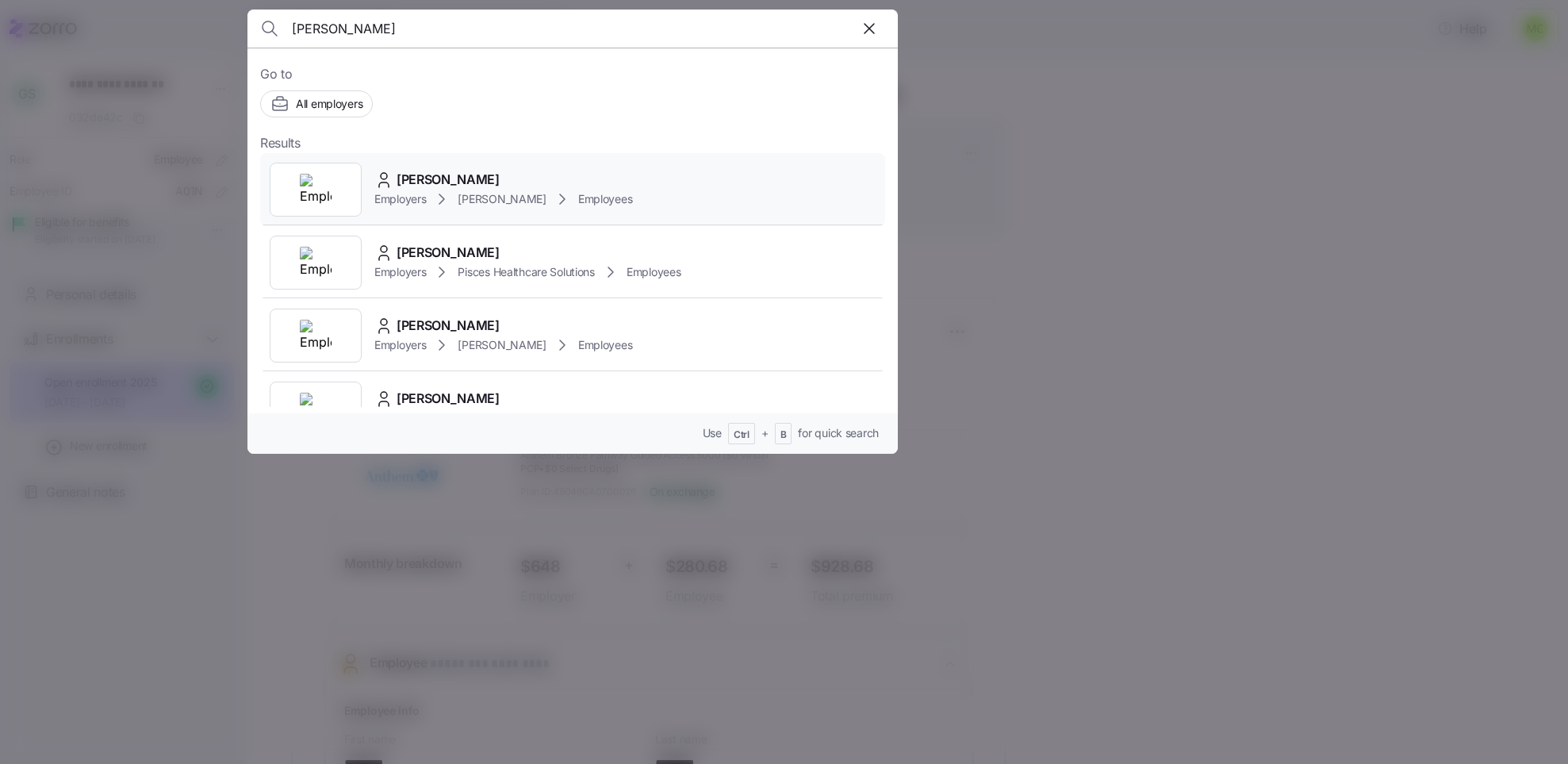
type input "kerri"
click at [504, 185] on div "Kerri Culp" at bounding box center [503, 180] width 257 height 20
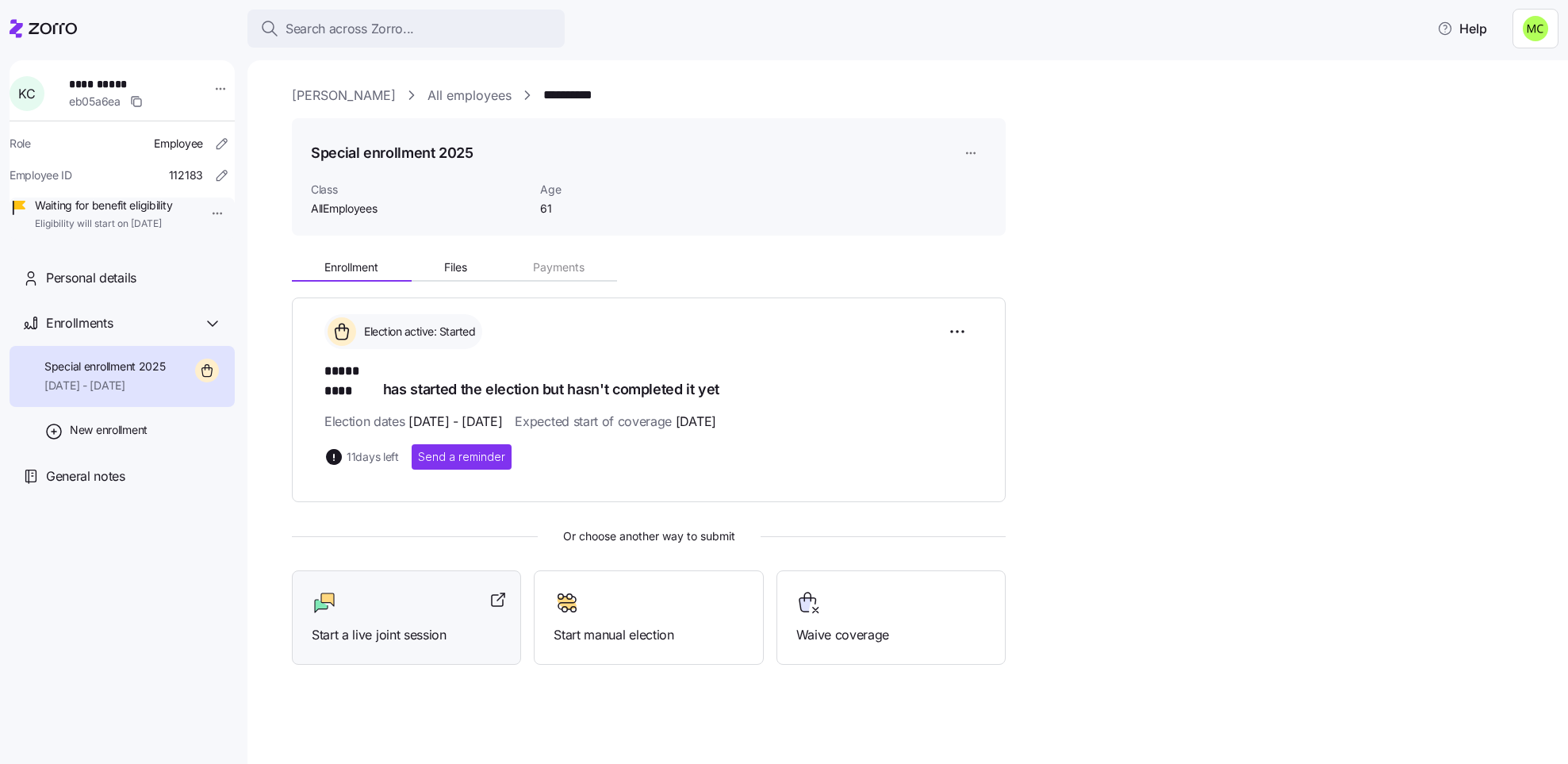
click at [388, 590] on div at bounding box center [405, 603] width 189 height 25
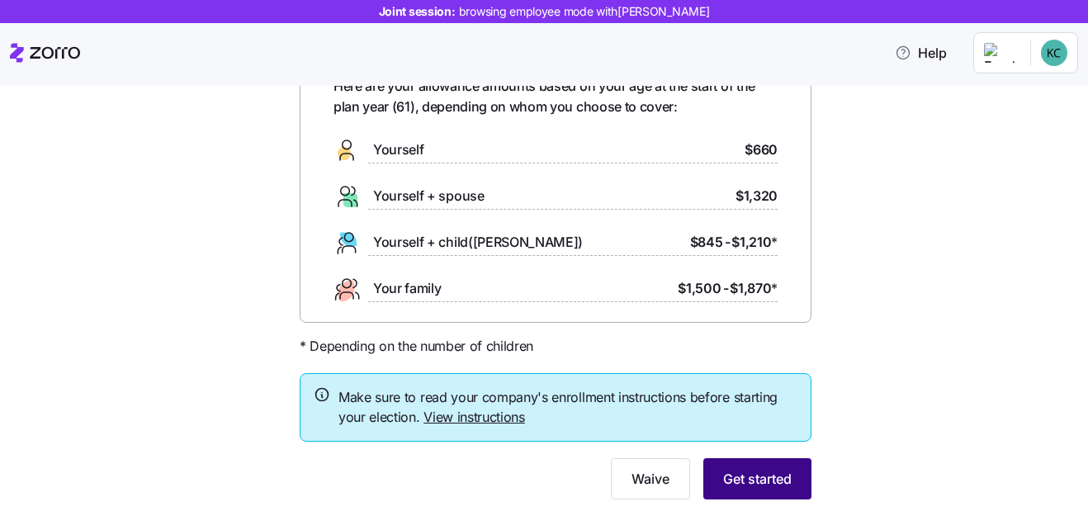
scroll to position [131, 0]
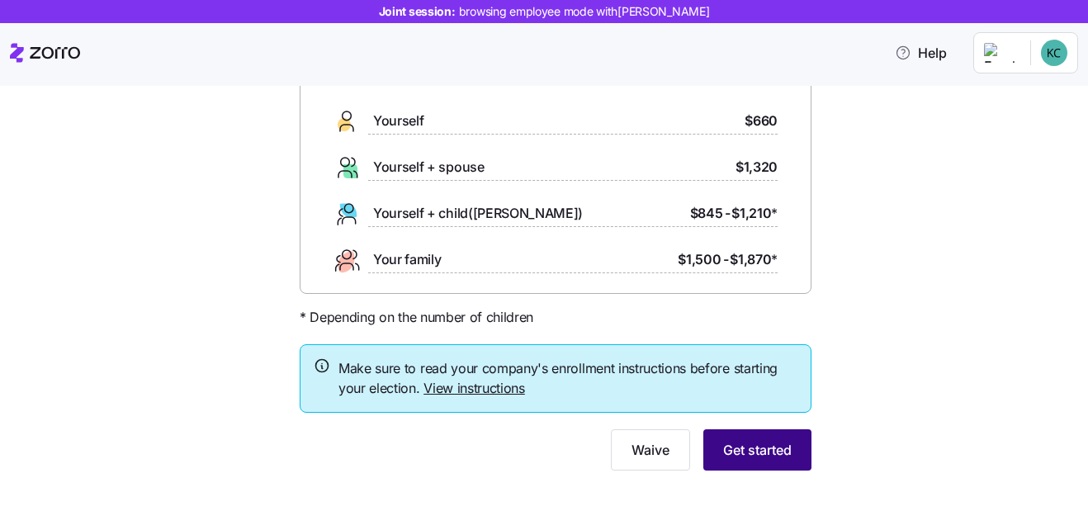
click at [751, 453] on span "Get started" at bounding box center [757, 450] width 69 height 20
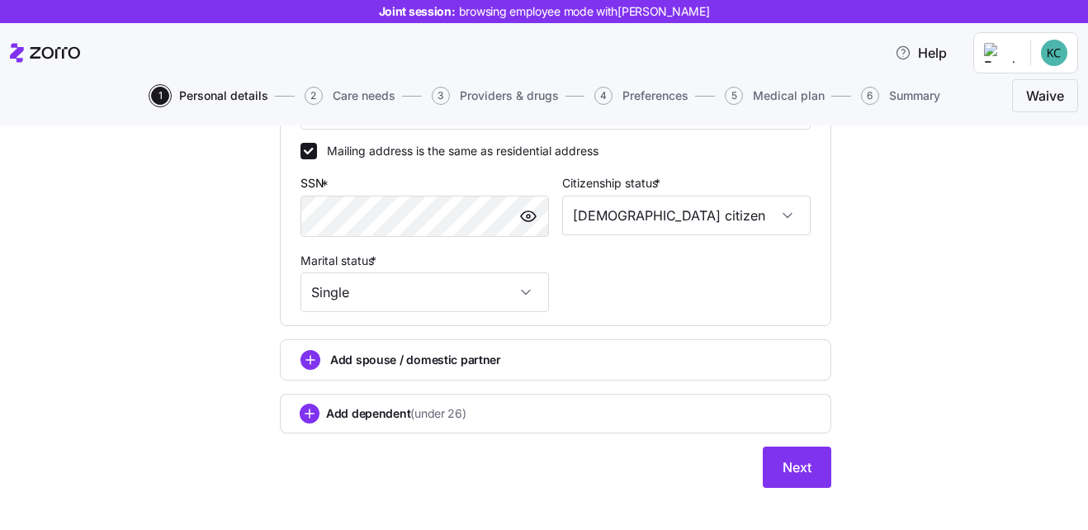
scroll to position [634, 0]
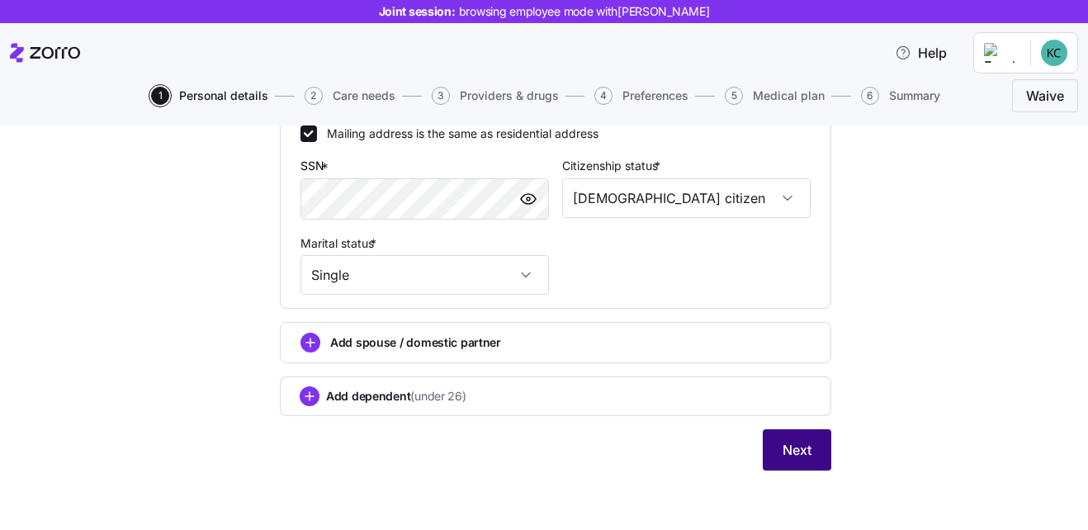
click at [782, 450] on span "Next" at bounding box center [796, 450] width 29 height 20
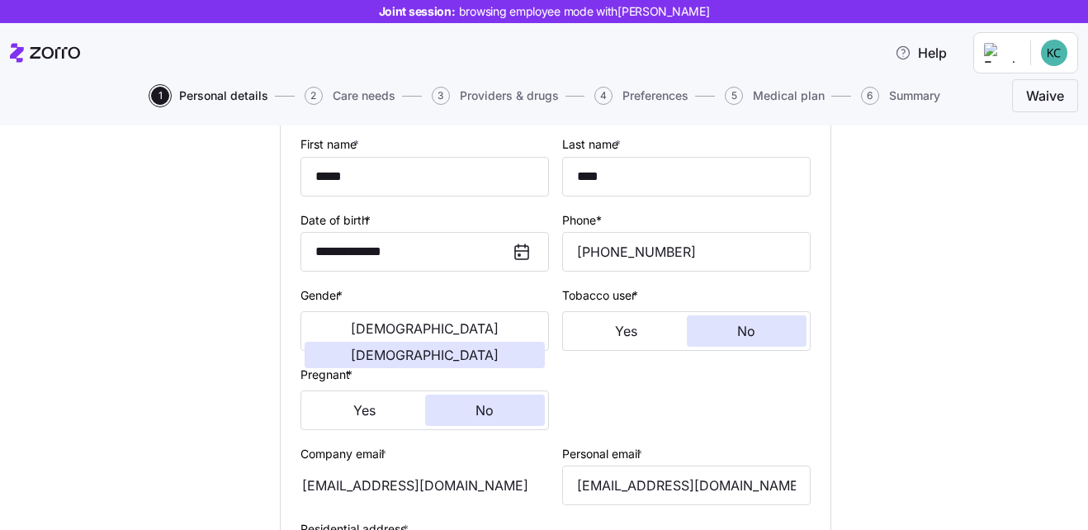
scroll to position [222, 0]
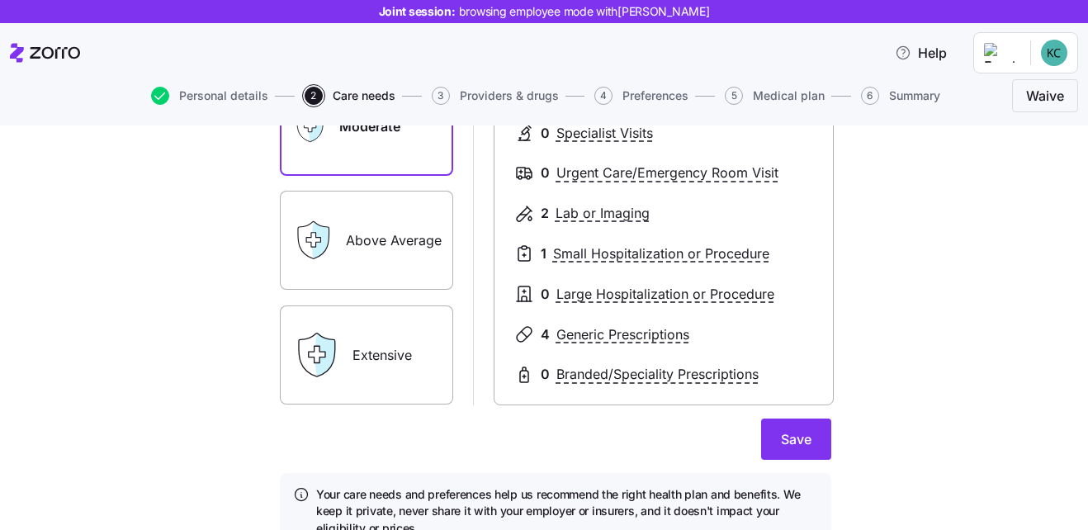
scroll to position [330, 0]
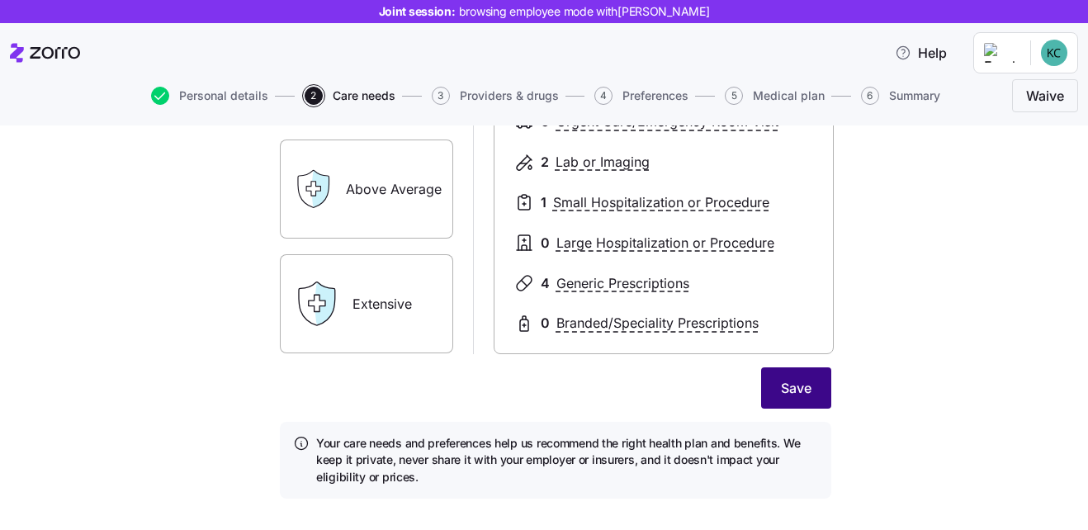
click at [792, 393] on span "Save" at bounding box center [796, 388] width 31 height 20
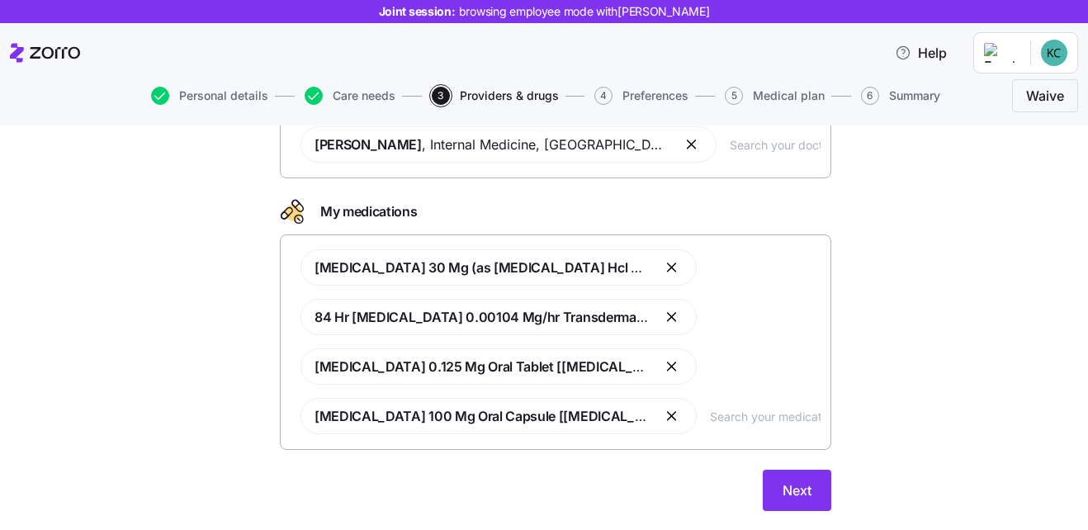
scroll to position [388, 0]
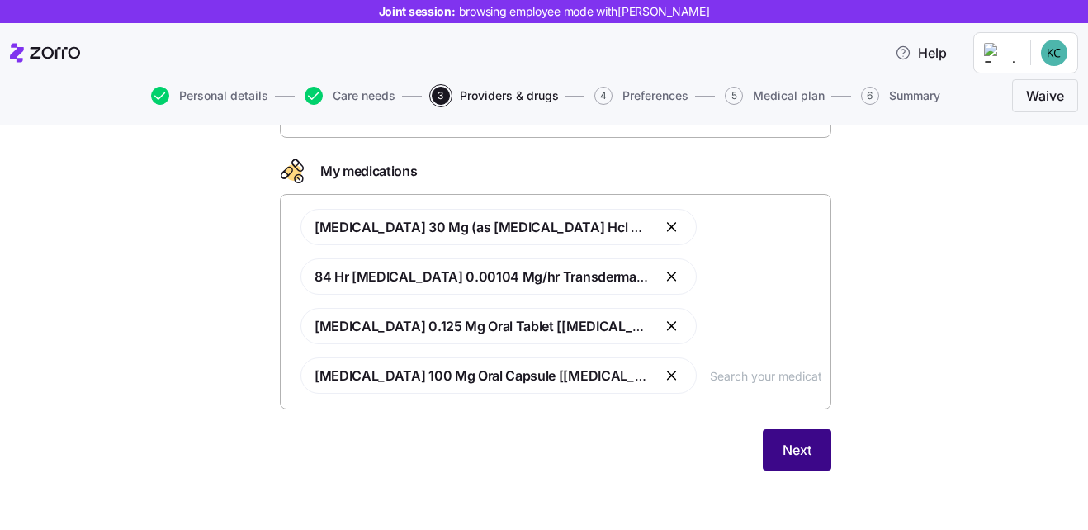
click at [782, 448] on span "Next" at bounding box center [796, 450] width 29 height 20
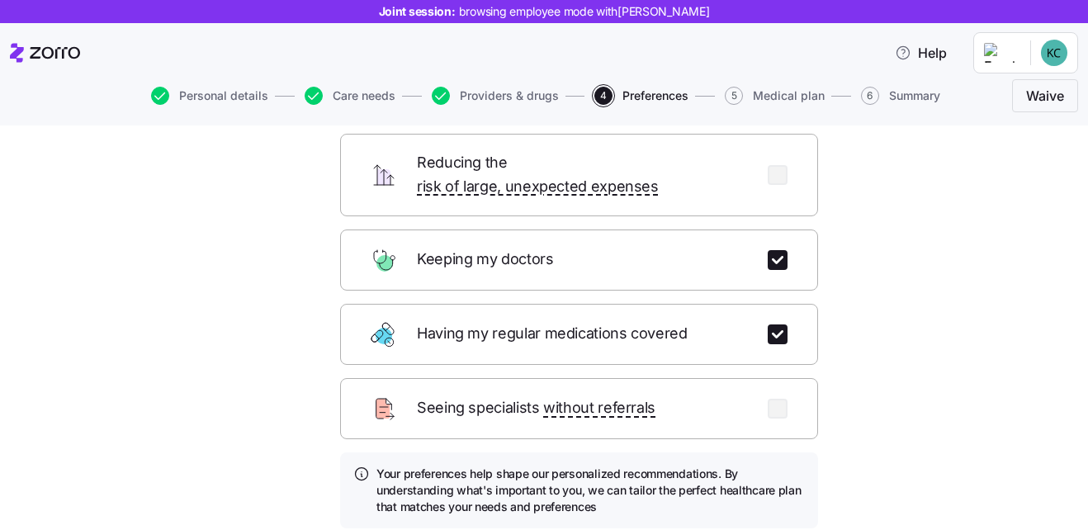
scroll to position [248, 0]
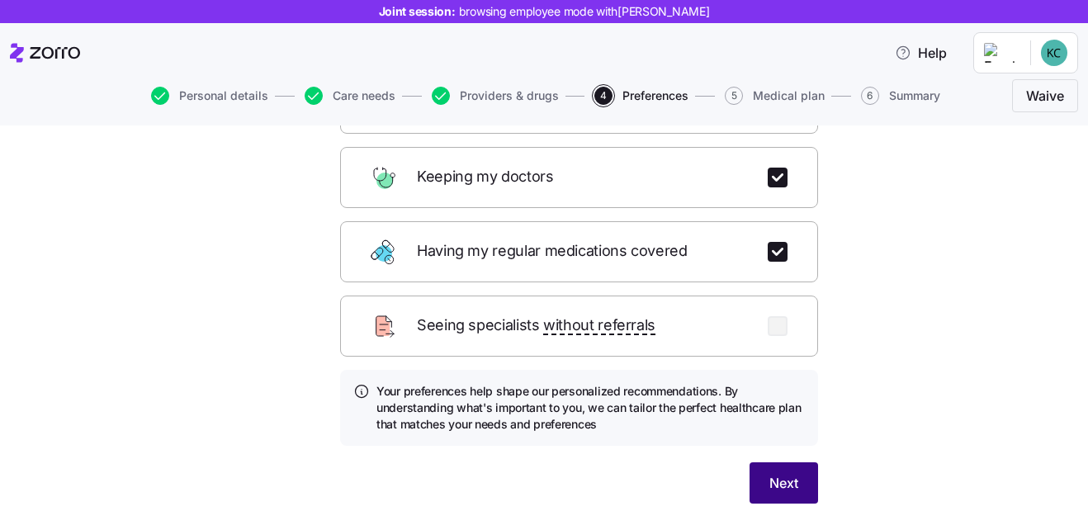
click at [773, 473] on span "Next" at bounding box center [783, 483] width 29 height 20
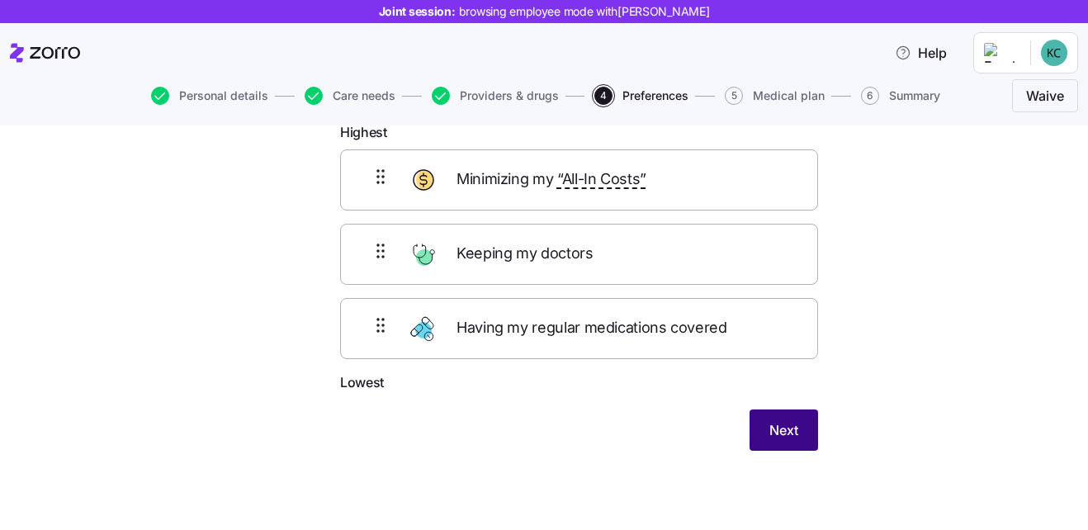
scroll to position [102, 0]
click at [781, 430] on span "Next" at bounding box center [783, 430] width 29 height 20
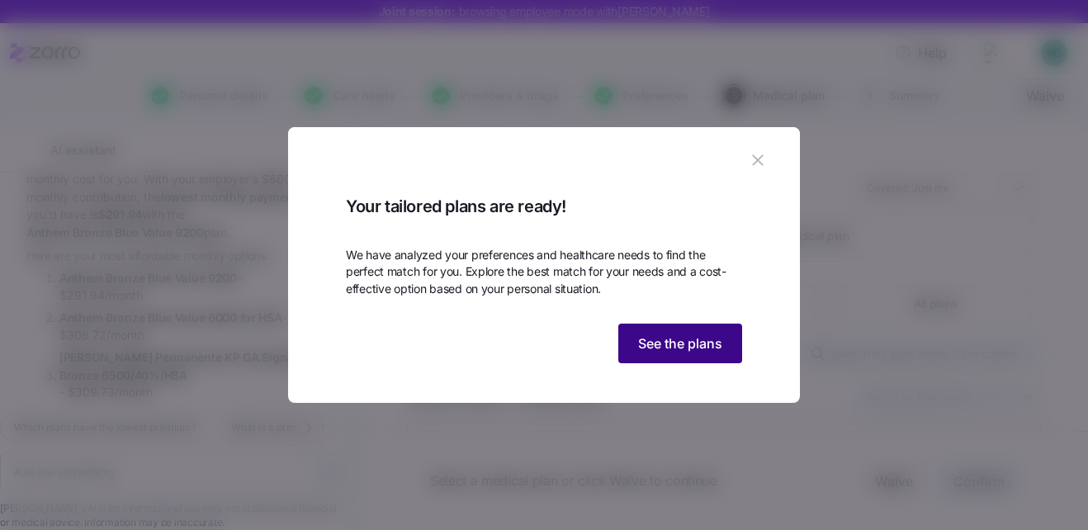
scroll to position [1215, 0]
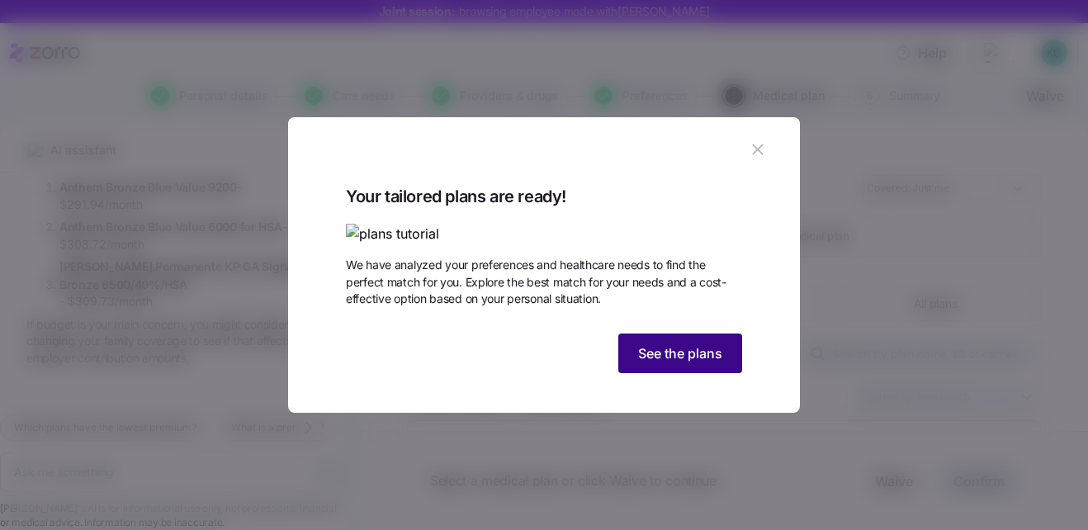
click at [697, 363] on span "See the plans" at bounding box center [680, 353] width 84 height 20
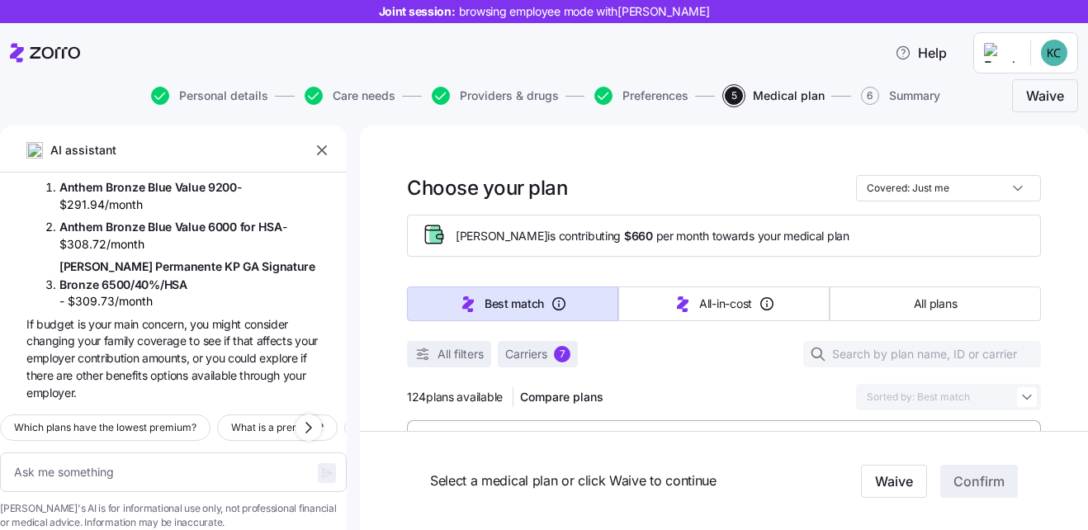
type textarea "x"
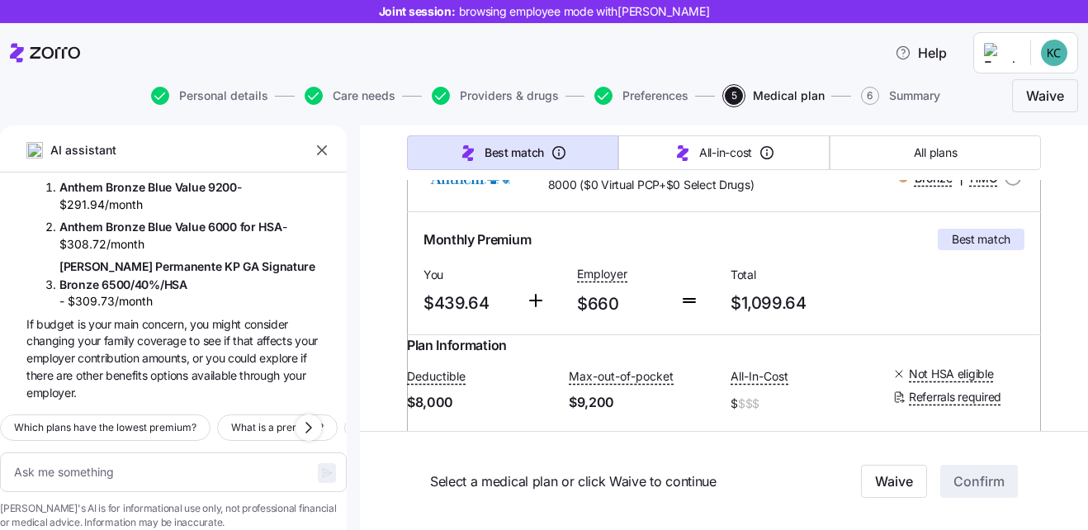
scroll to position [248, 0]
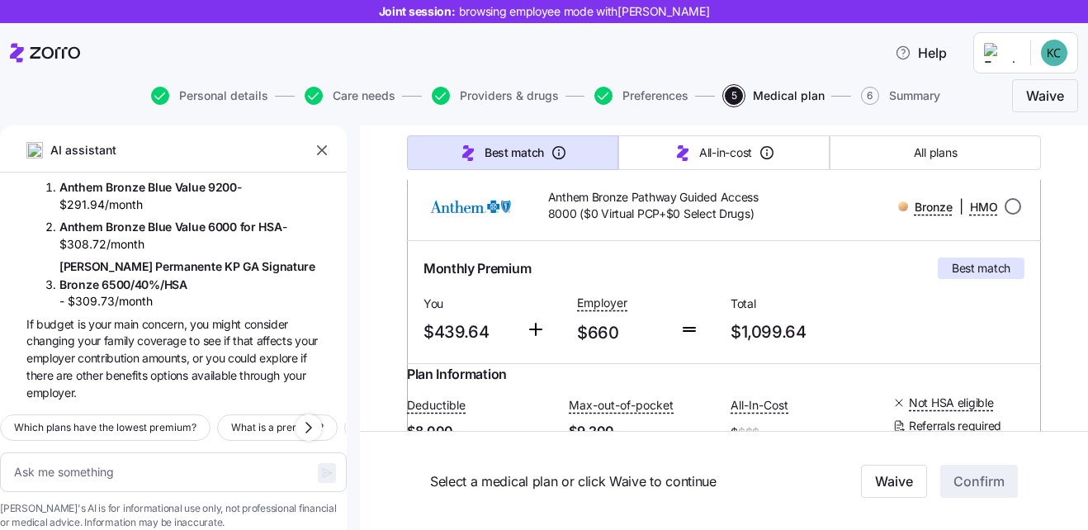
click at [1007, 205] on input "radio" at bounding box center [1013, 206] width 17 height 17
radio input "true"
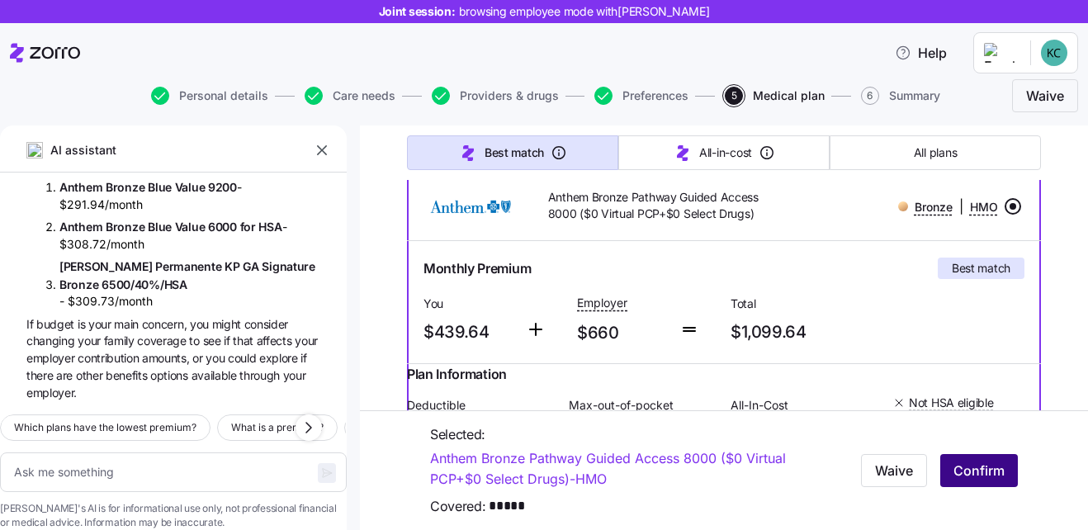
click at [969, 471] on span "Confirm" at bounding box center [978, 471] width 51 height 20
type textarea "x"
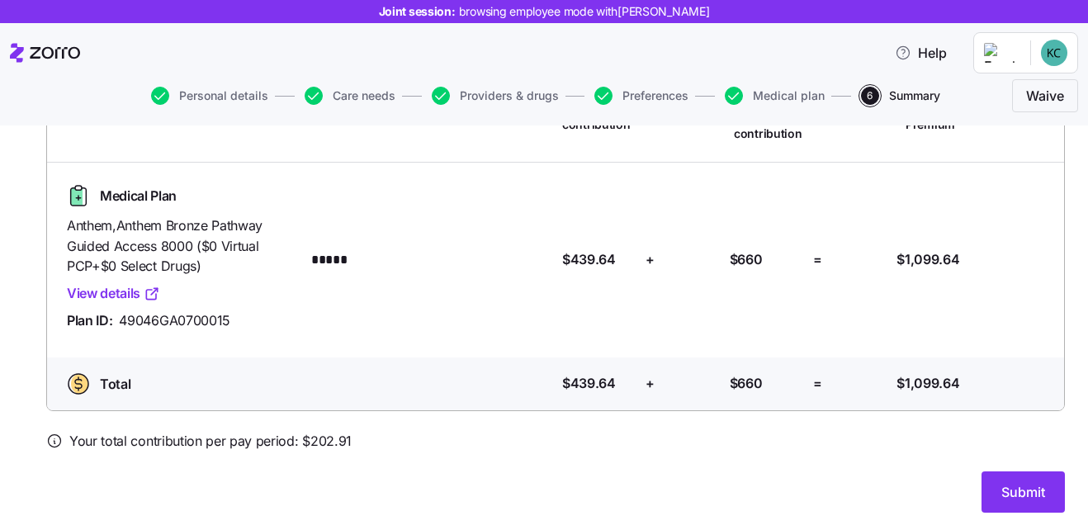
scroll to position [173, 0]
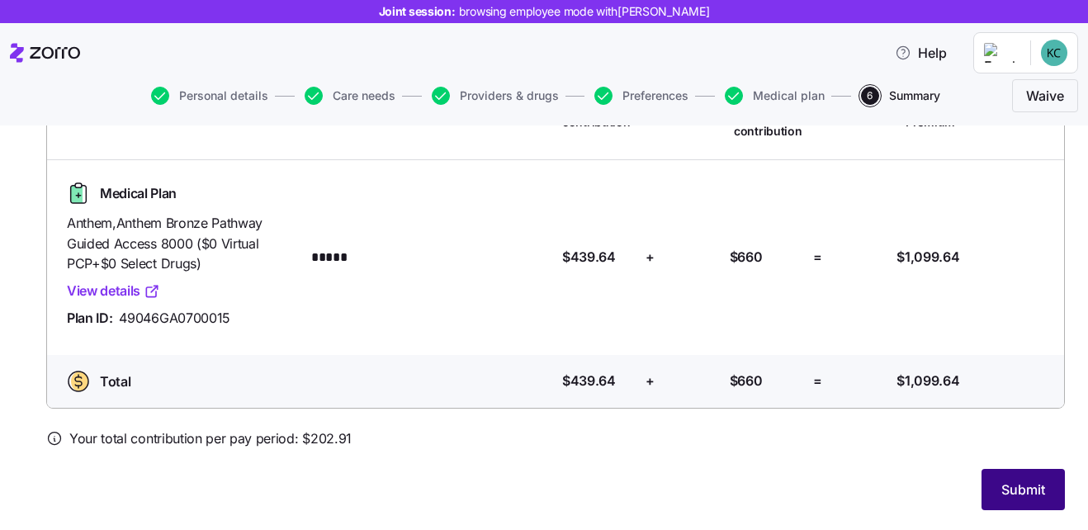
click at [1001, 489] on span "Submit" at bounding box center [1023, 490] width 44 height 20
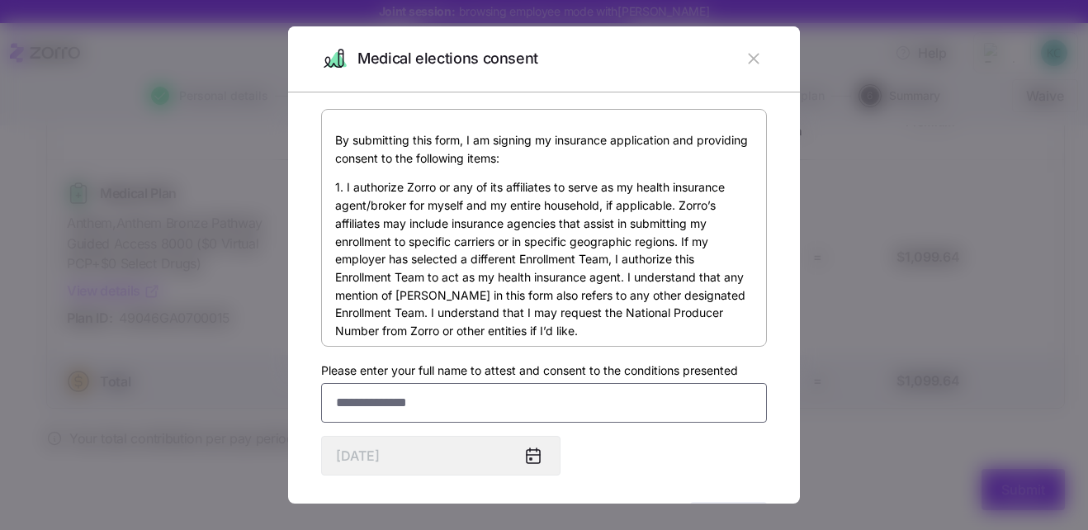
click at [484, 401] on input "Please enter your full name to attest and consent to the conditions presented" at bounding box center [544, 403] width 446 height 40
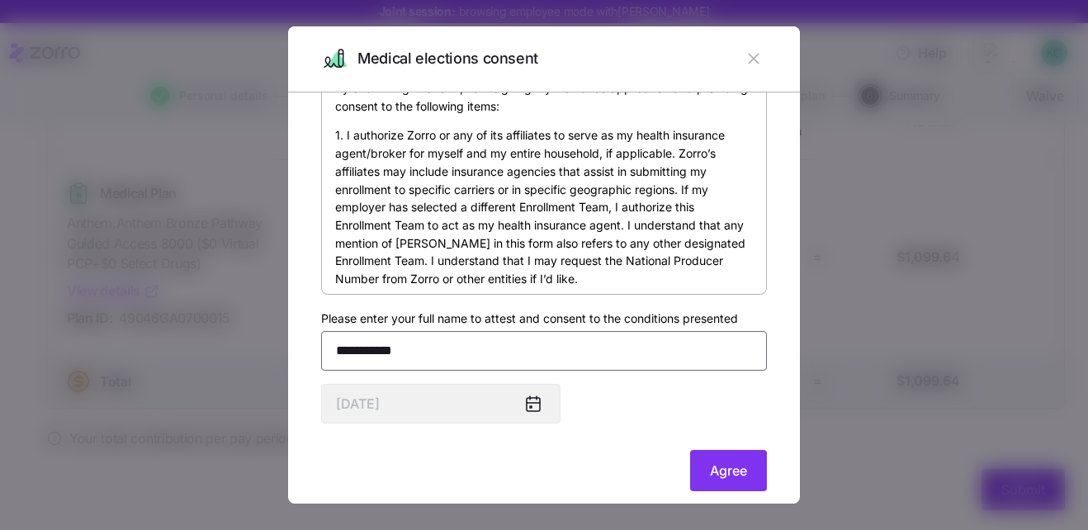
scroll to position [76, 0]
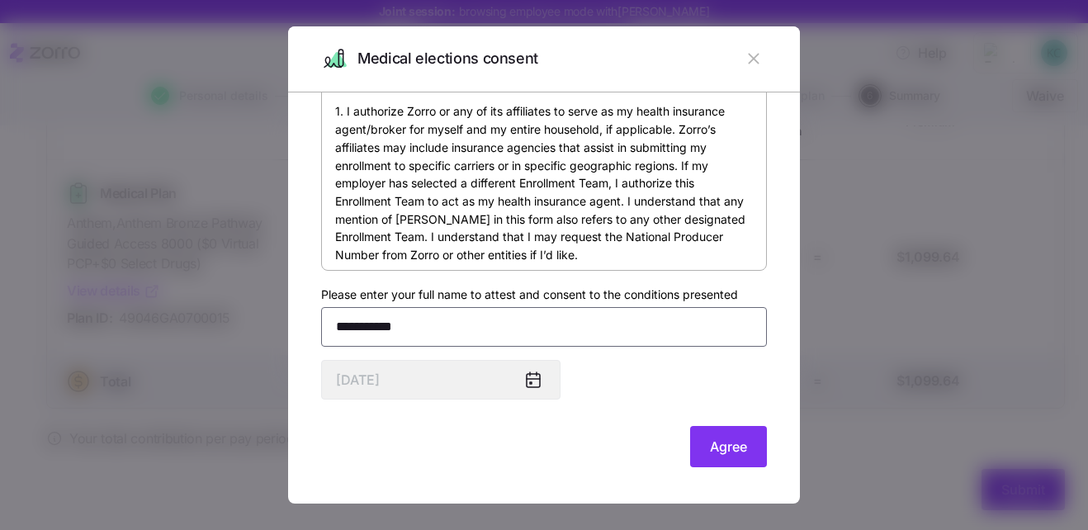
type input "**********"
click at [536, 381] on icon at bounding box center [533, 380] width 13 height 13
click at [710, 445] on span "Agree" at bounding box center [728, 447] width 37 height 20
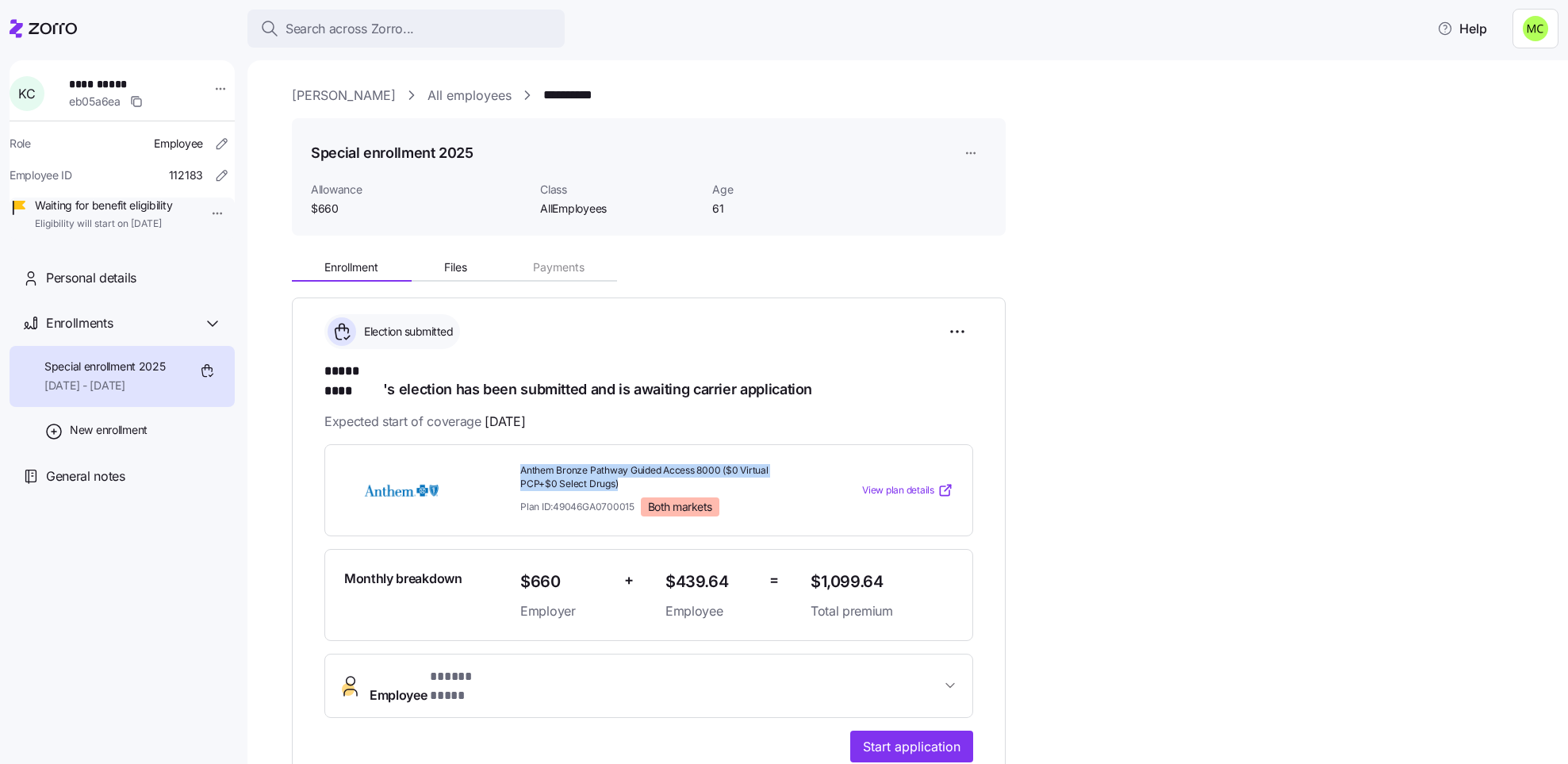
drag, startPoint x: 522, startPoint y: 453, endPoint x: 641, endPoint y: 474, distance: 120.8
click at [641, 474] on span "Anthem Bronze Pathway Guided Access 8000 ($0 Virtual PCP+$0 Select Drugs)" at bounding box center [658, 478] width 278 height 27
click at [625, 511] on div "Anthem Bronze Pathway Guided Access 8000 ($0 Virtual PCP+$0 Select Drugs) Plan …" at bounding box center [649, 490] width 649 height 92
drag, startPoint x: 619, startPoint y: 465, endPoint x: 516, endPoint y: 451, distance: 103.9
click at [516, 457] on div "Anthem Bronze Pathway Guided Access 8000 ($0 Virtual PCP+$0 Select Drugs) Plan …" at bounding box center [659, 490] width 290 height 65
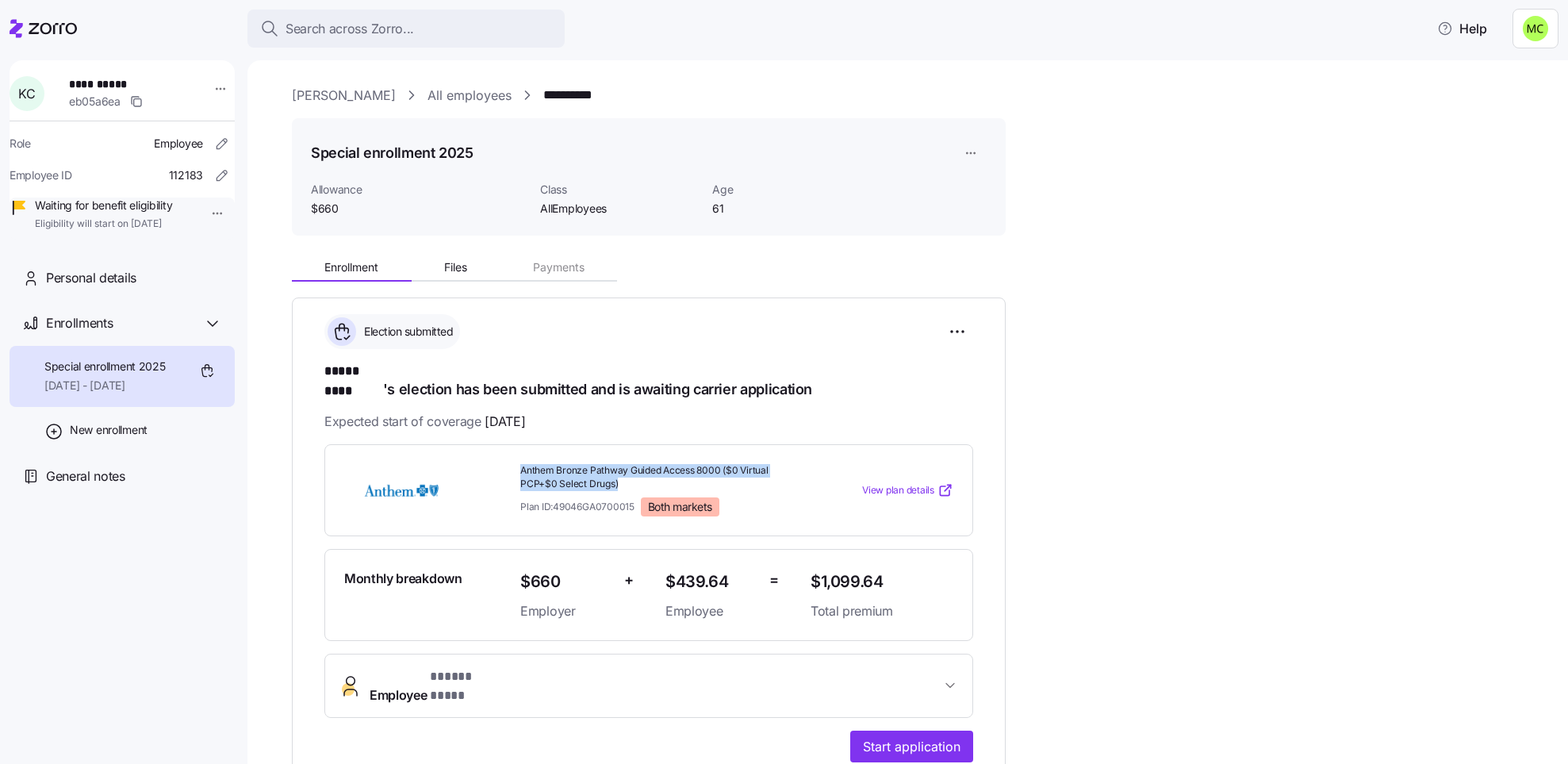
copy span "Anthem Bronze Pathway Guided Access 8000 ($0 Virtual PCP+$0 Select Drugs)"
click at [348, 93] on link "[PERSON_NAME]" at bounding box center [344, 95] width 104 height 20
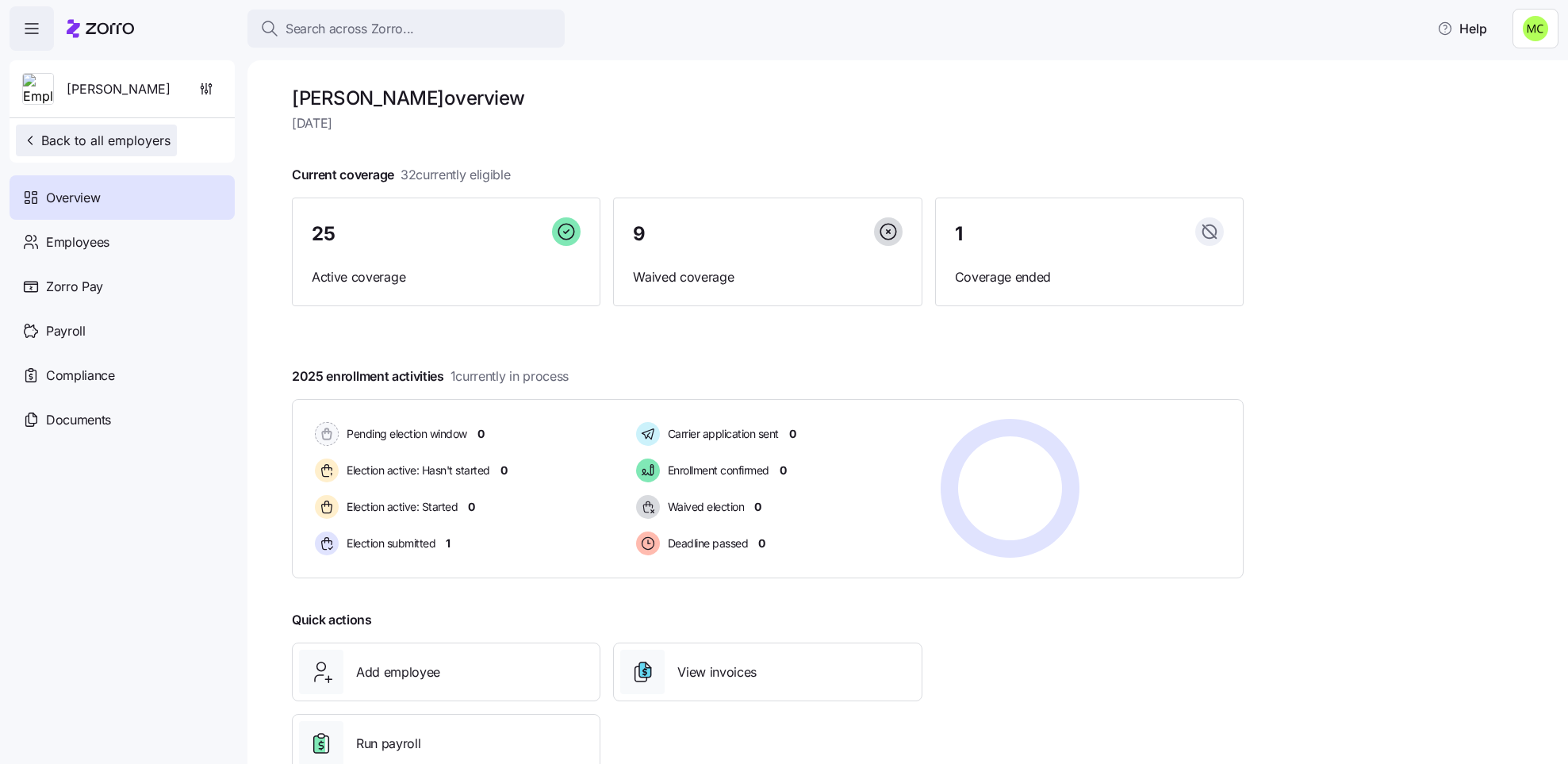
click at [136, 130] on button "Back to all employers" at bounding box center [97, 140] width 161 height 32
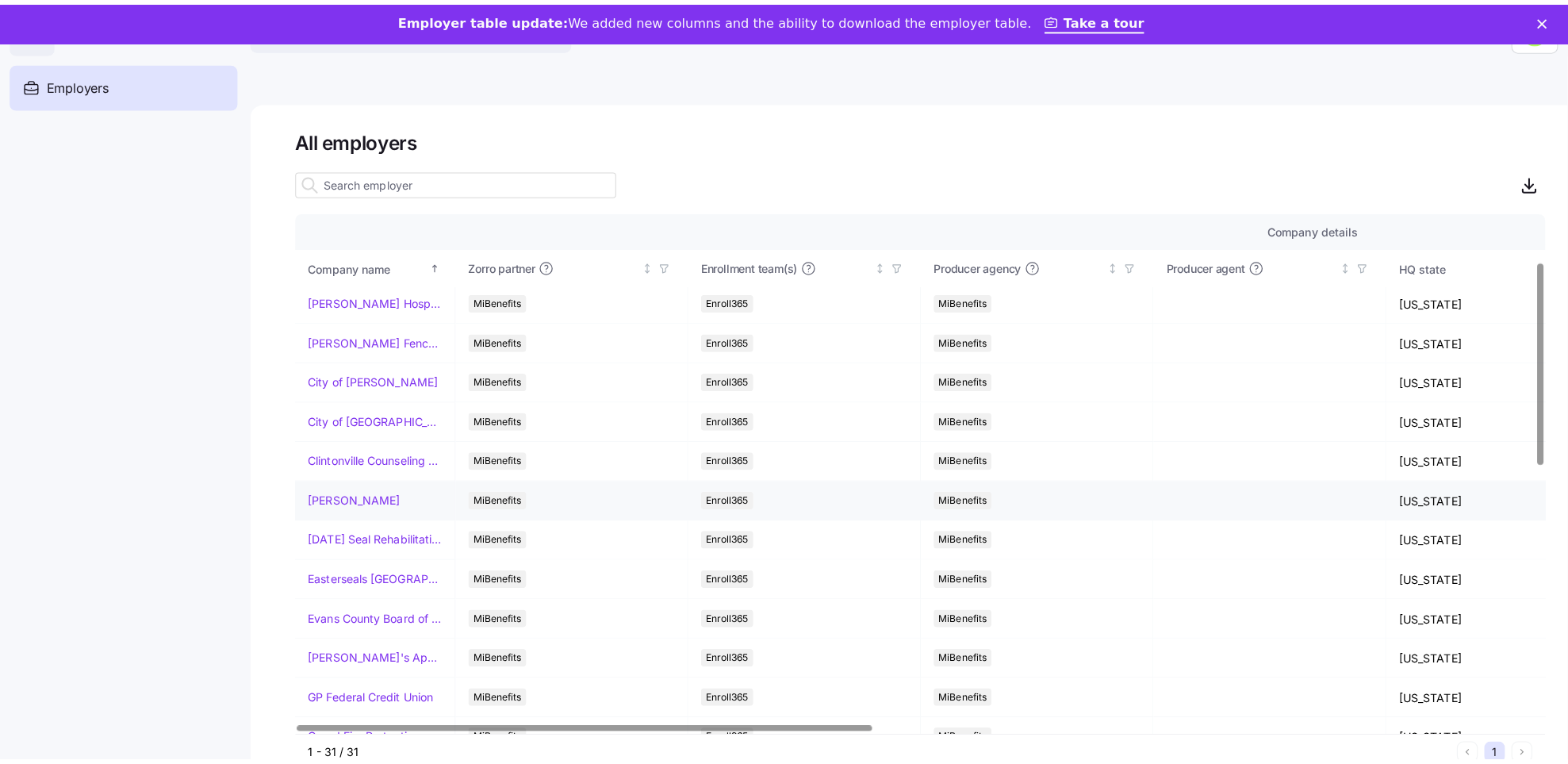
scroll to position [238, 0]
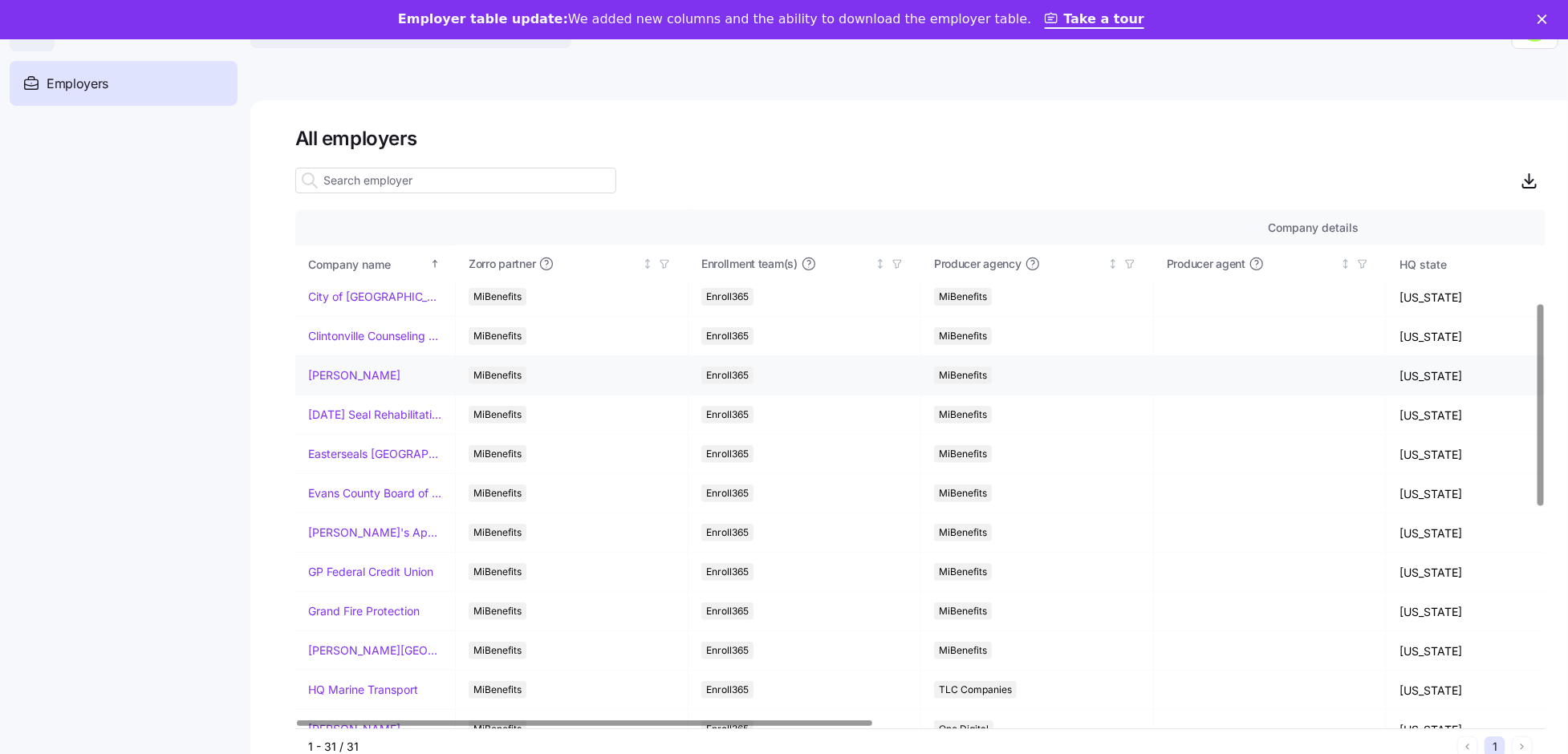
click at [335, 378] on link "[PERSON_NAME]" at bounding box center [354, 375] width 92 height 17
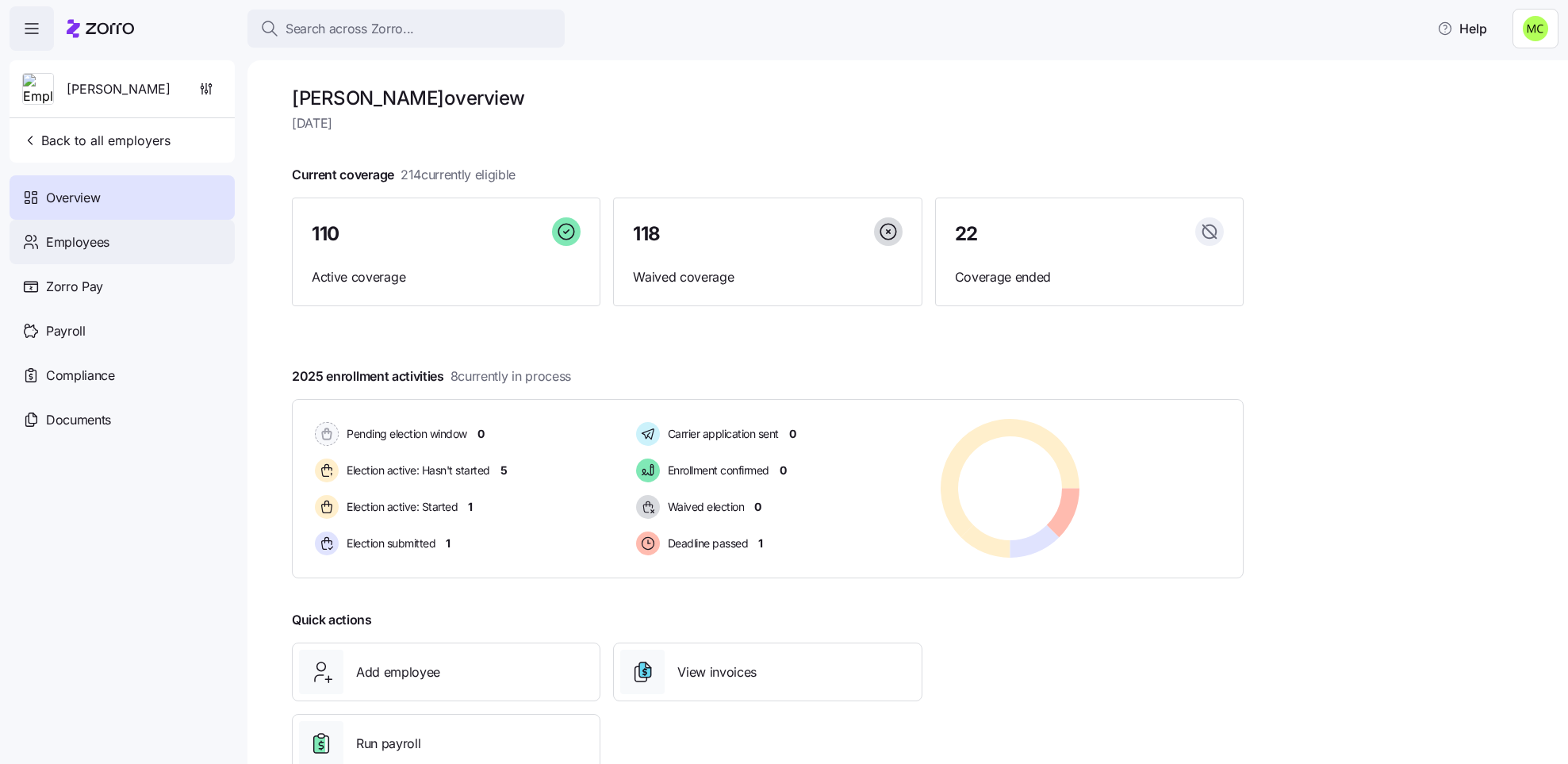
click at [111, 241] on div "Employees" at bounding box center [122, 242] width 225 height 44
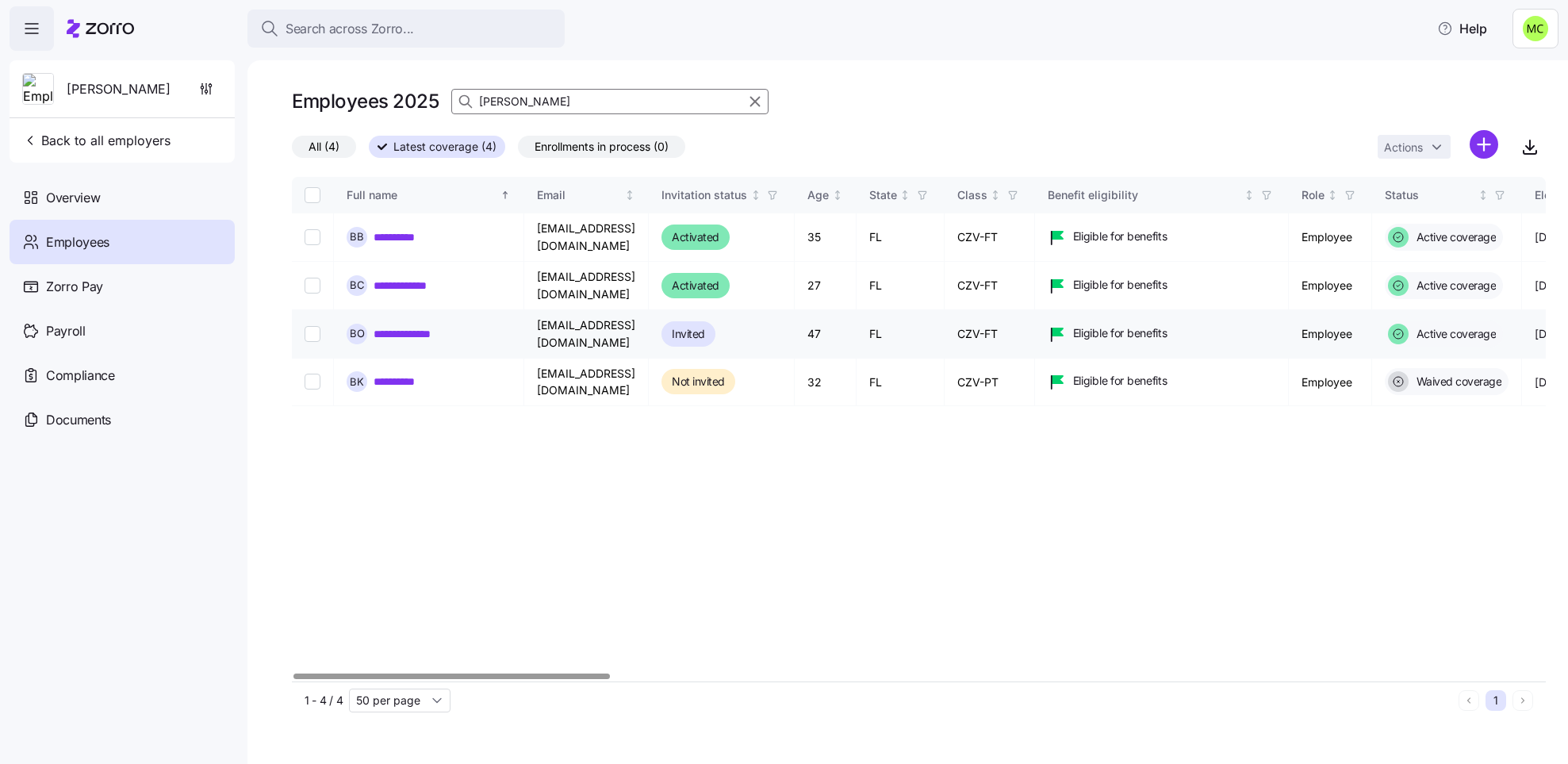
click at [401, 342] on link "**********" at bounding box center [414, 333] width 81 height 16
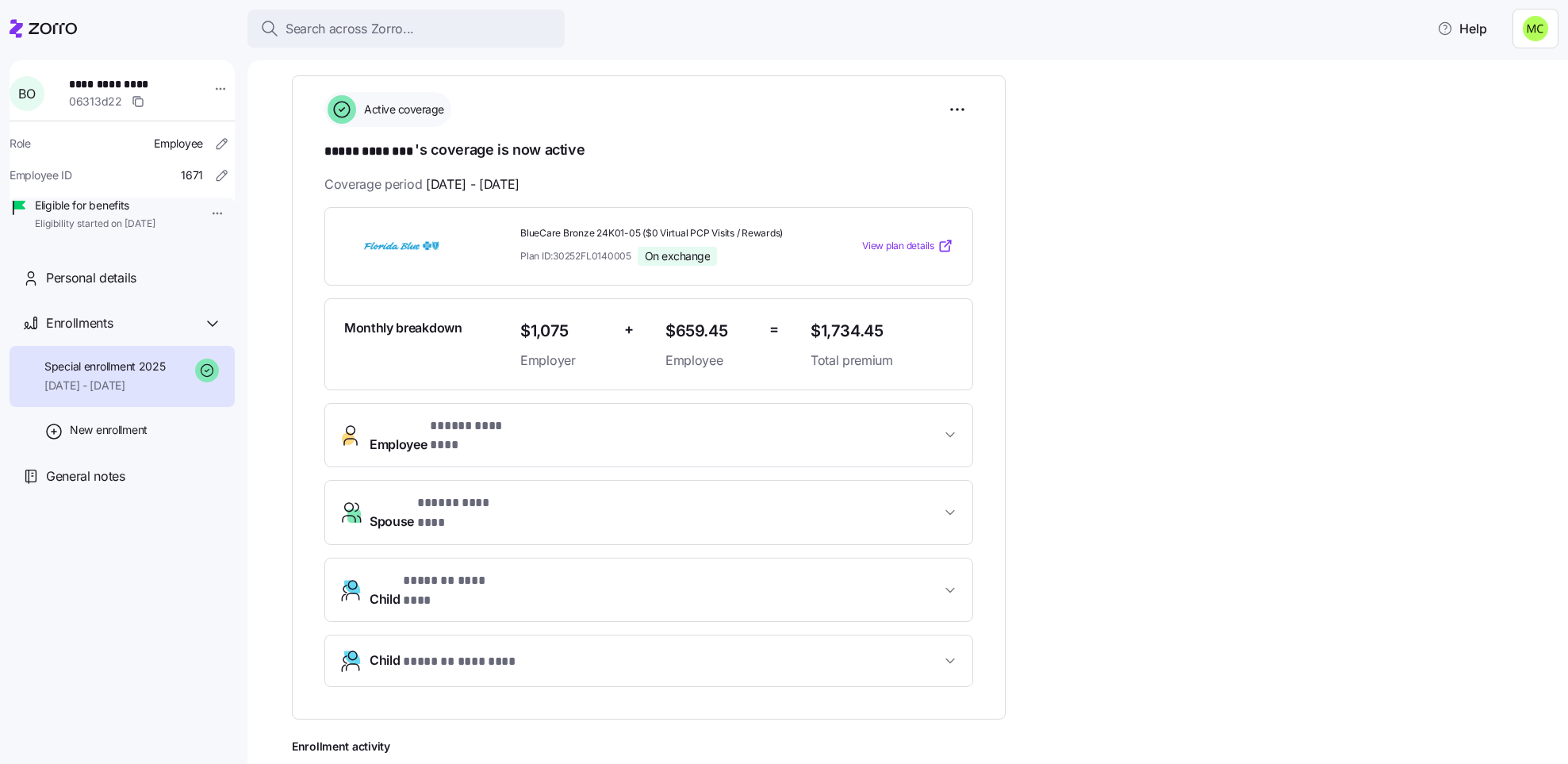
scroll to position [238, 0]
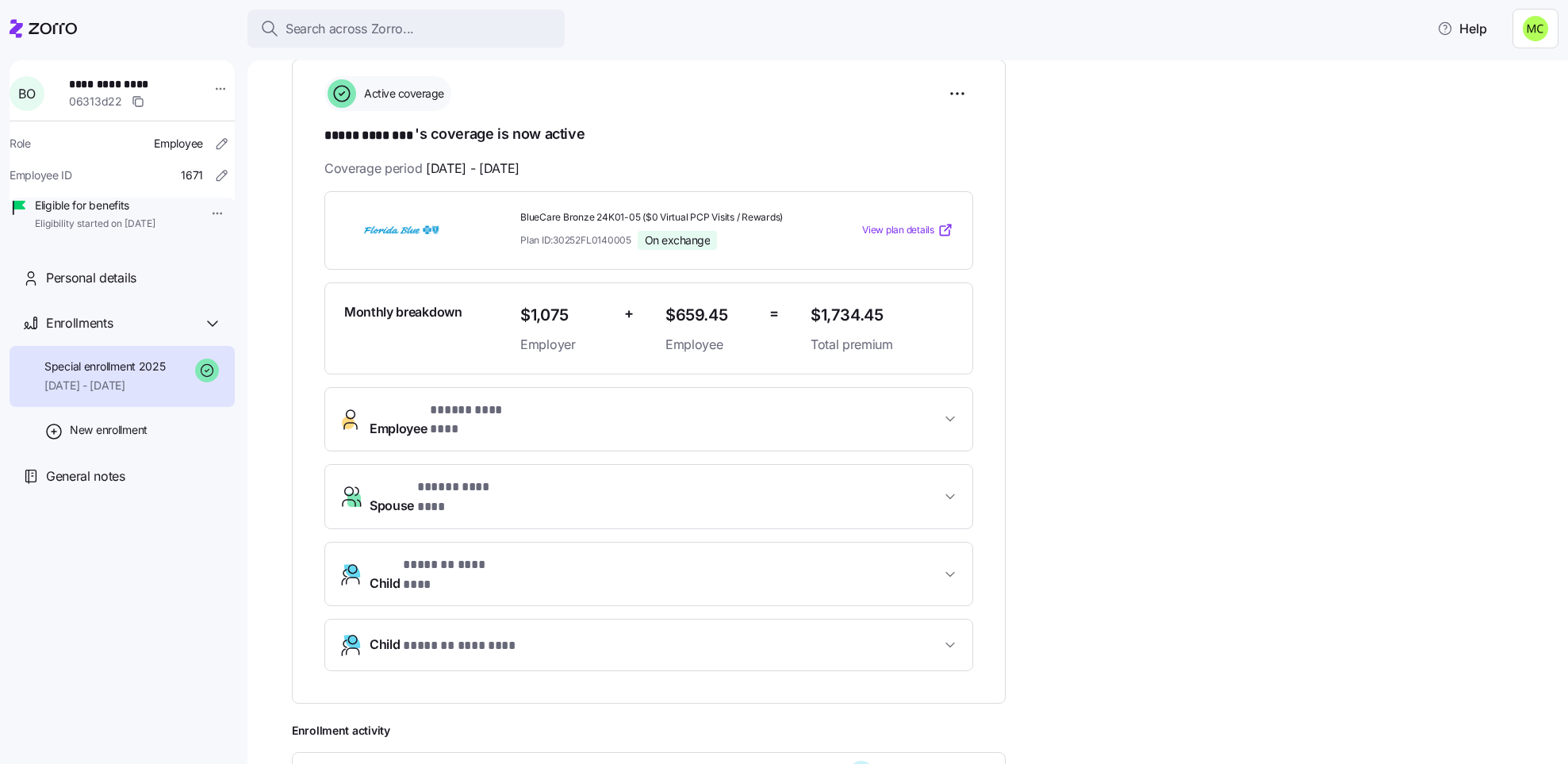
click at [479, 414] on span "* ***** ******** *" at bounding box center [478, 410] width 98 height 20
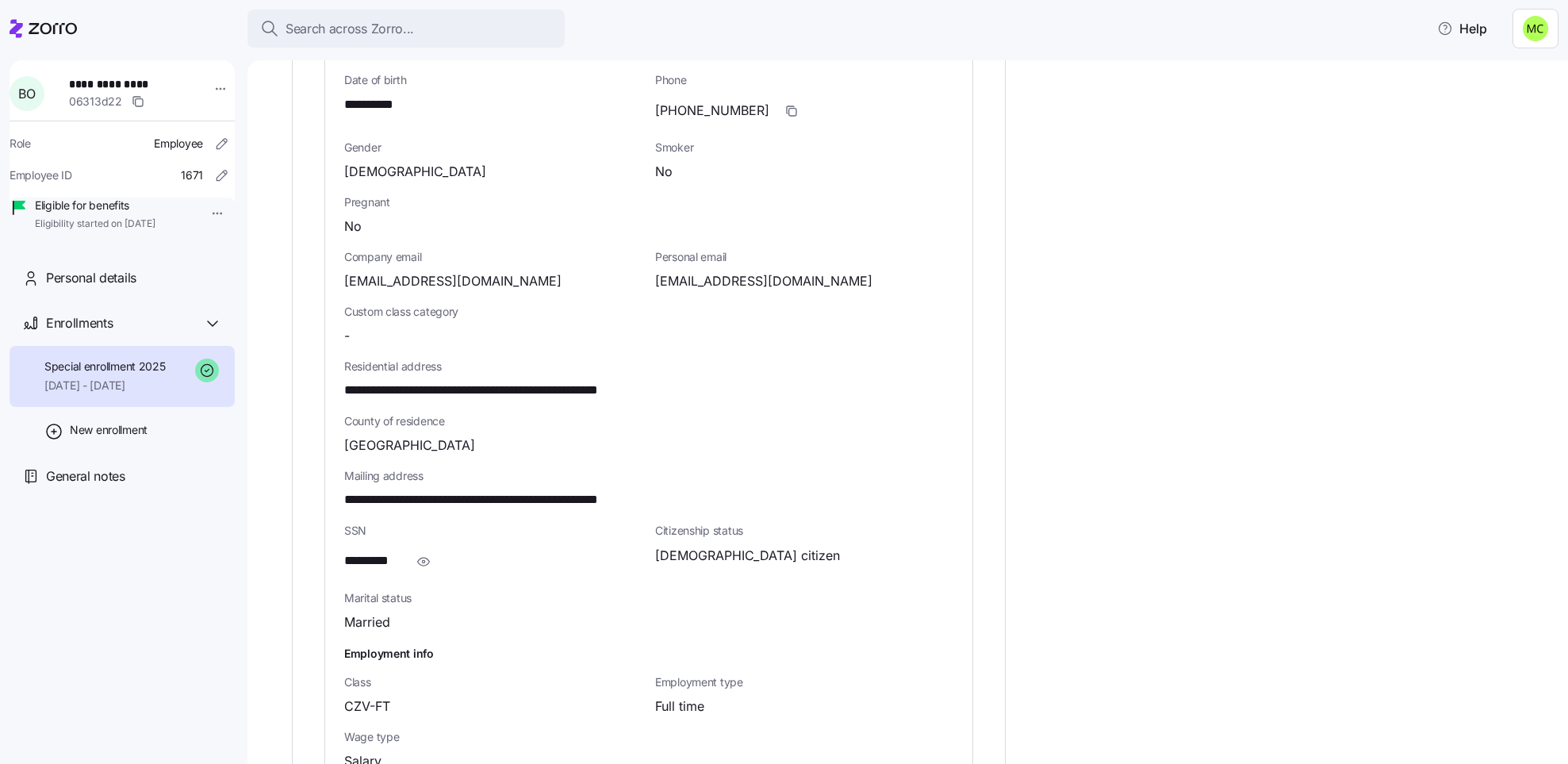
scroll to position [833, 0]
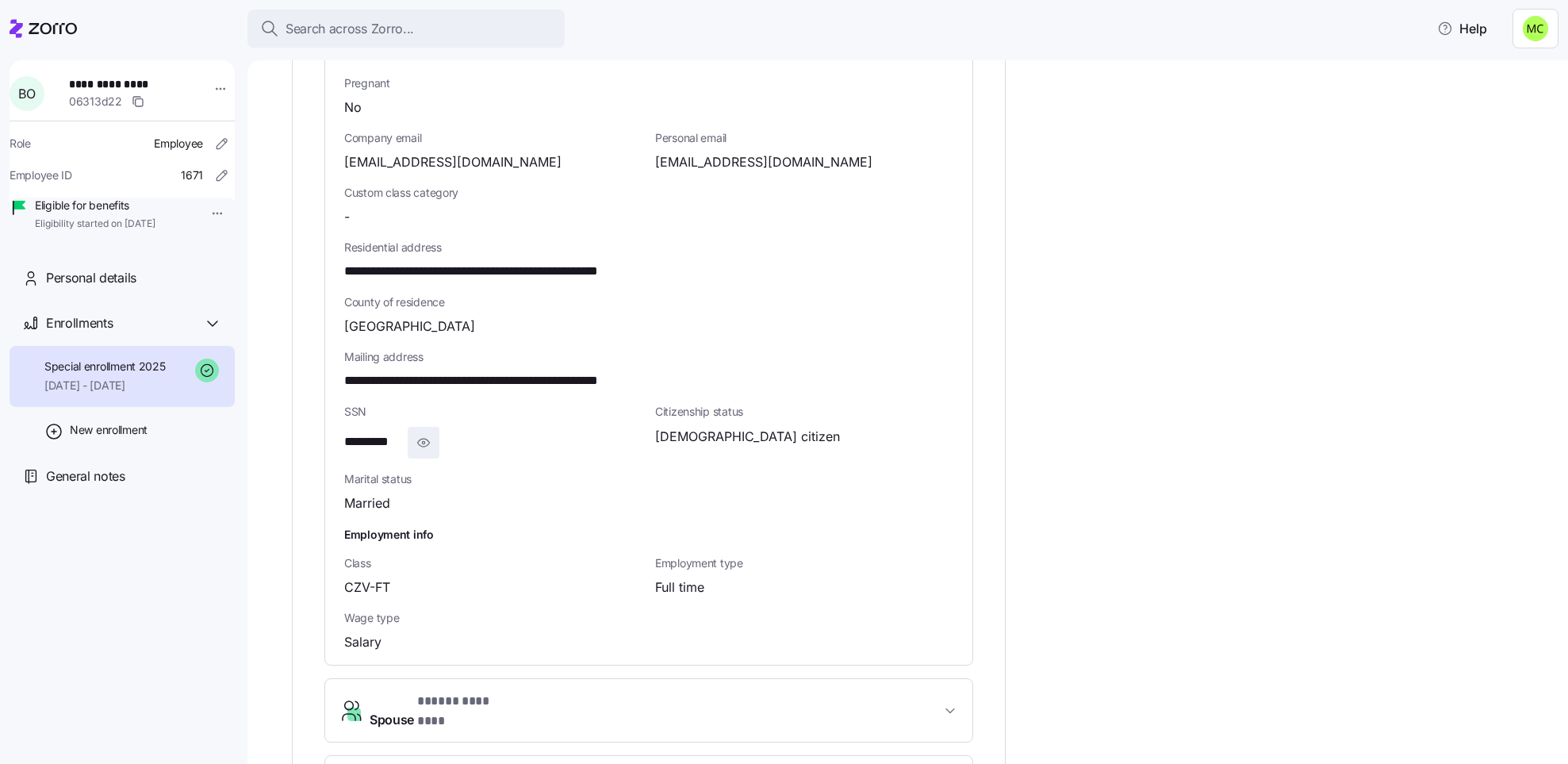
click at [424, 433] on icon "button" at bounding box center [424, 443] width 16 height 19
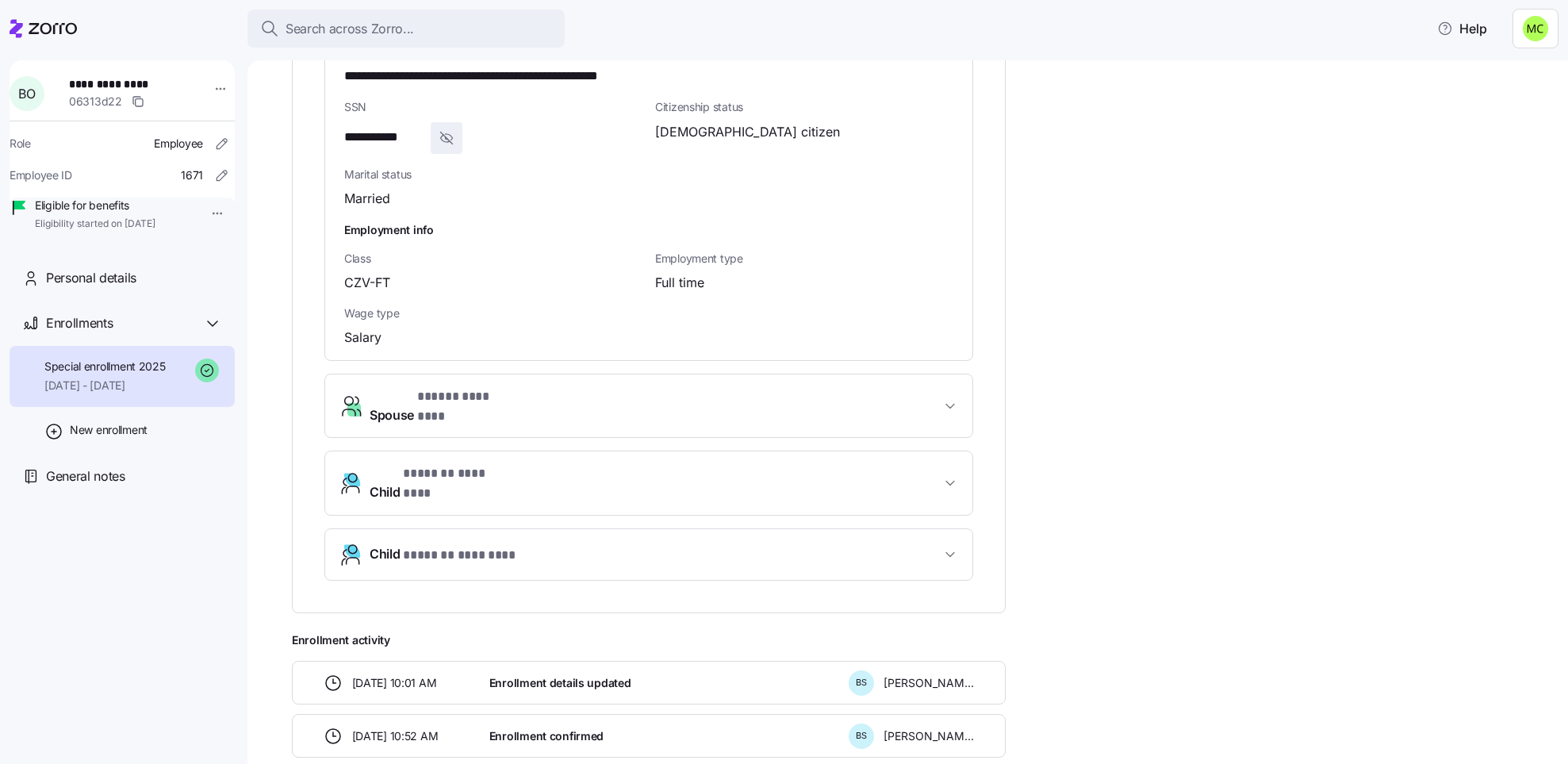
scroll to position [1190, 0]
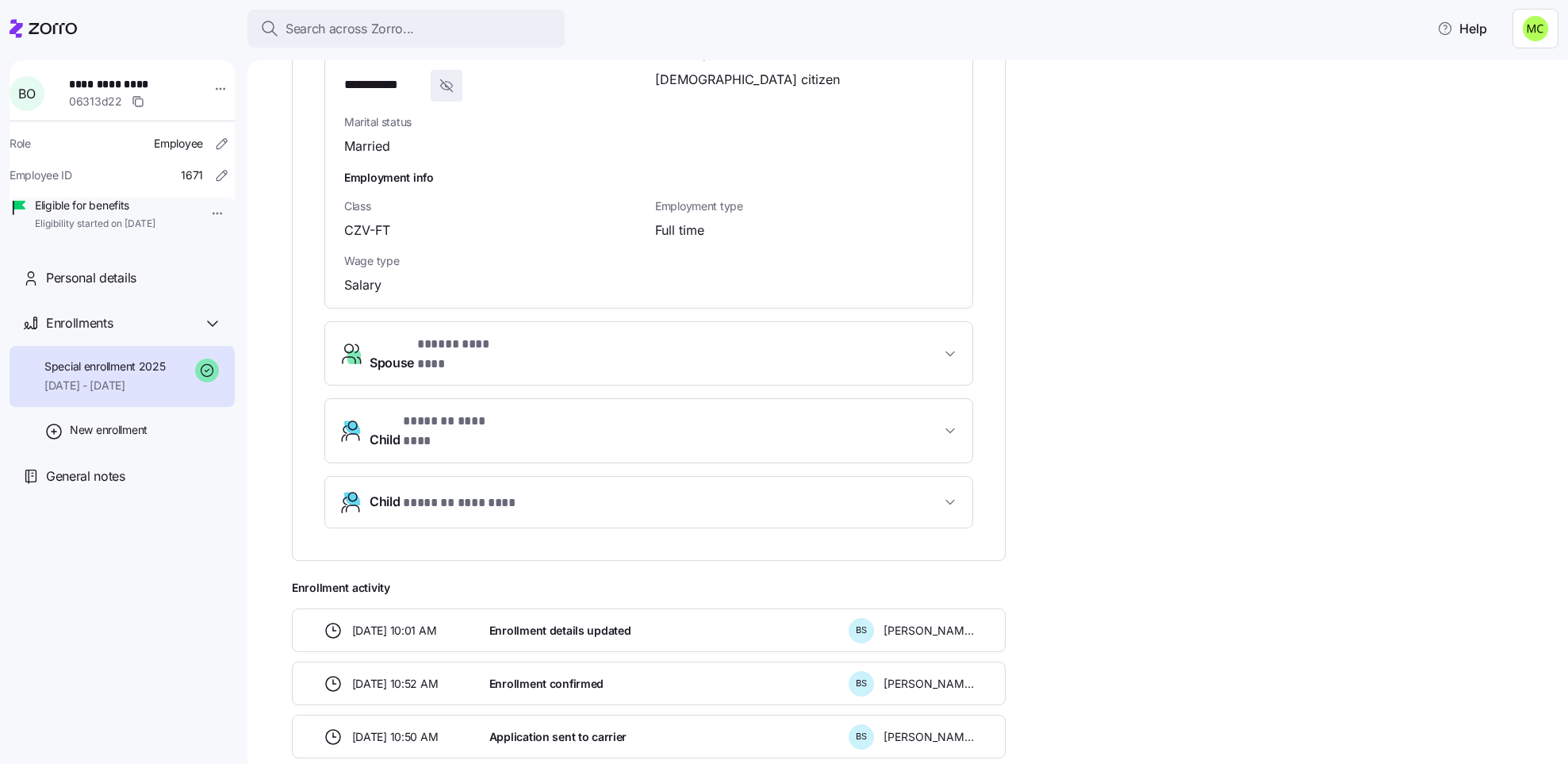
click at [888, 343] on span "Spouse * ***** ******** *" at bounding box center [655, 354] width 571 height 38
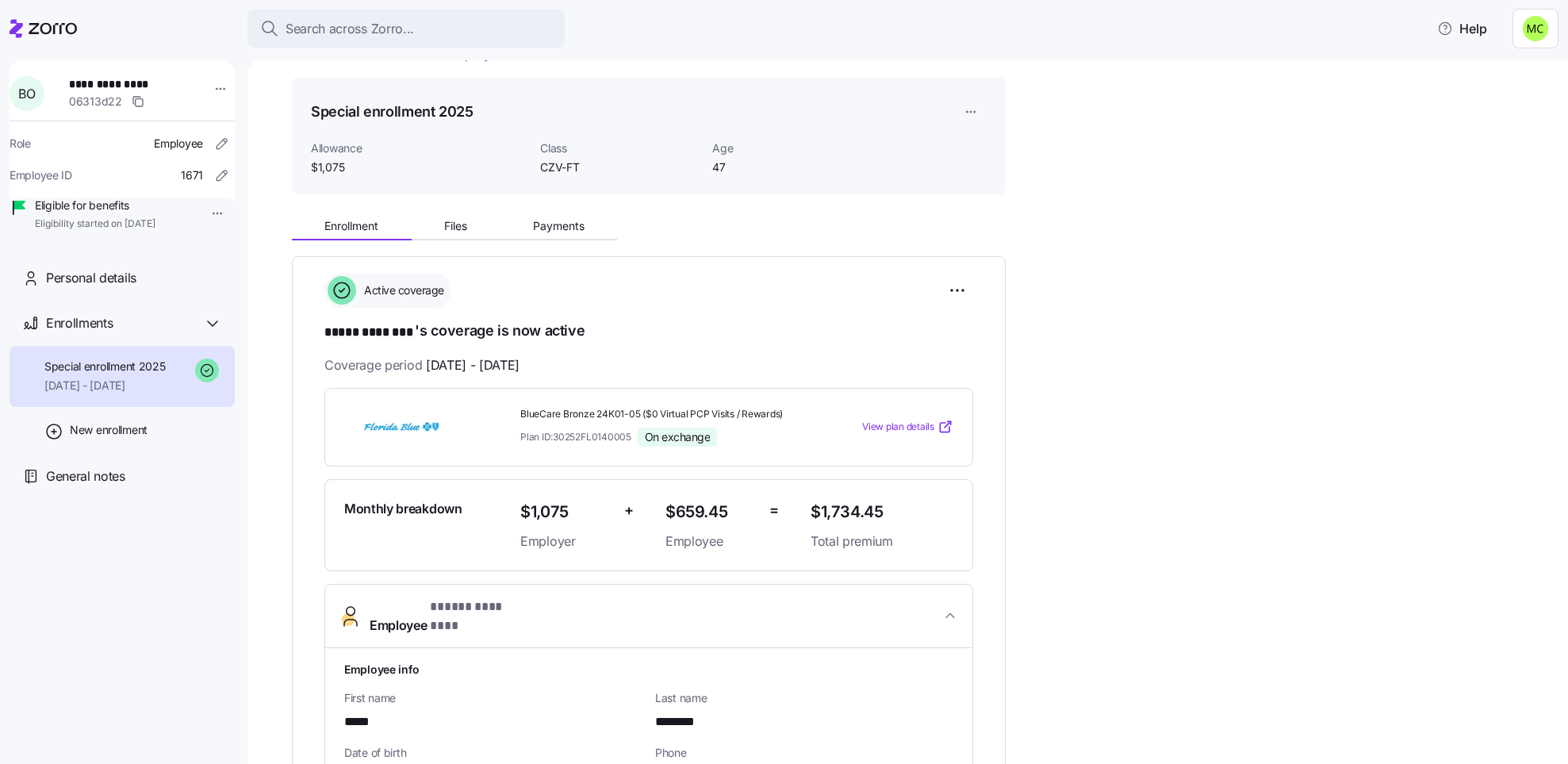
scroll to position [0, 0]
